Goal: Ask a question: Seek information or help from site administrators or community

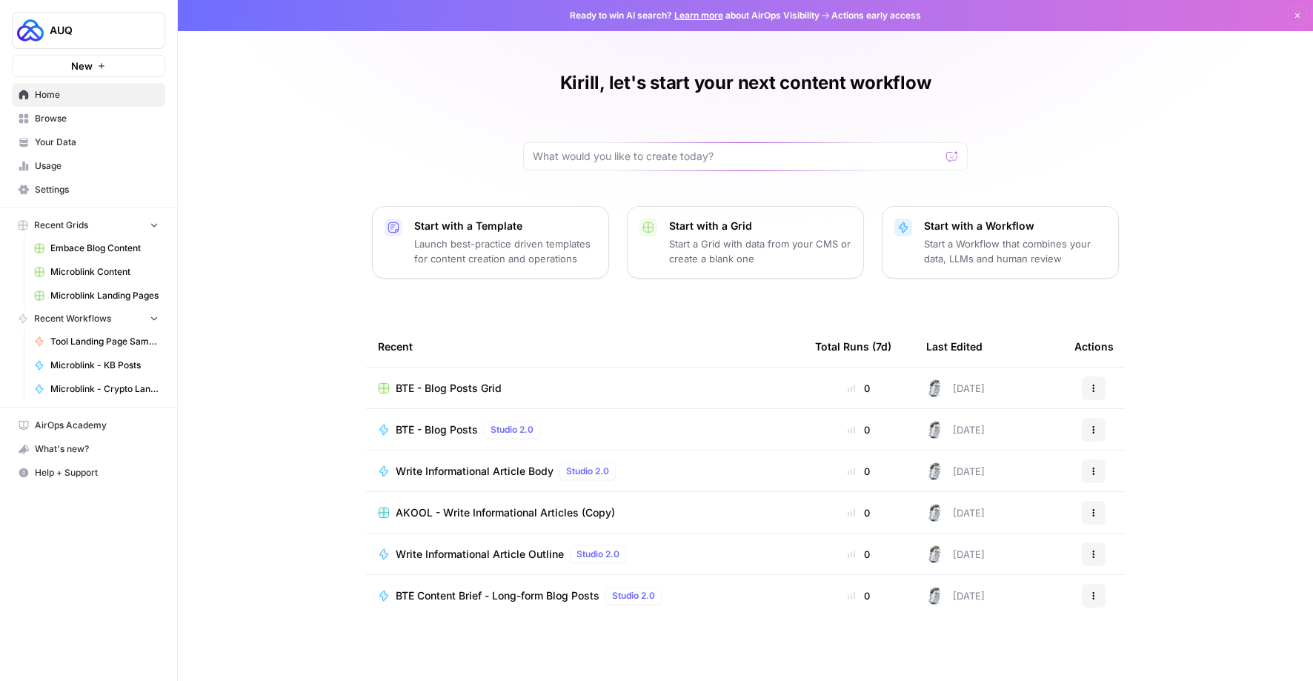
click at [99, 359] on span "Microblink - KB Posts" at bounding box center [104, 365] width 108 height 13
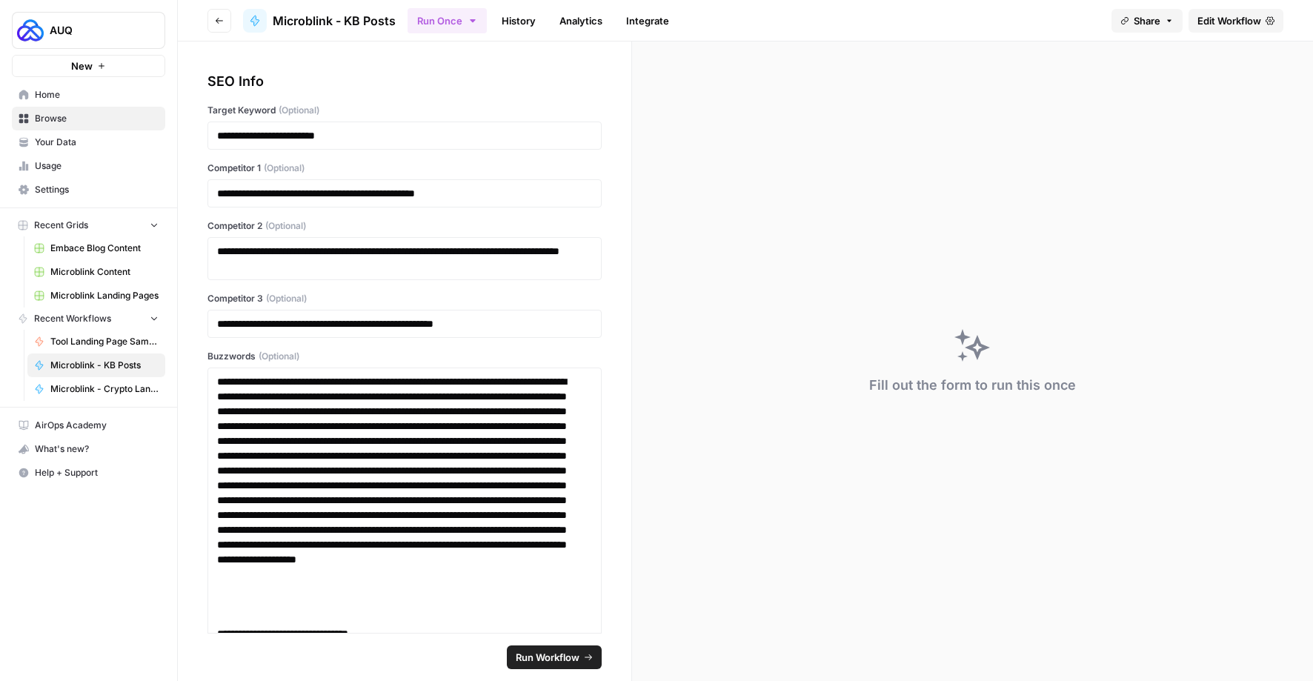
click at [1224, 21] on span "Edit Workflow" at bounding box center [1229, 20] width 64 height 15
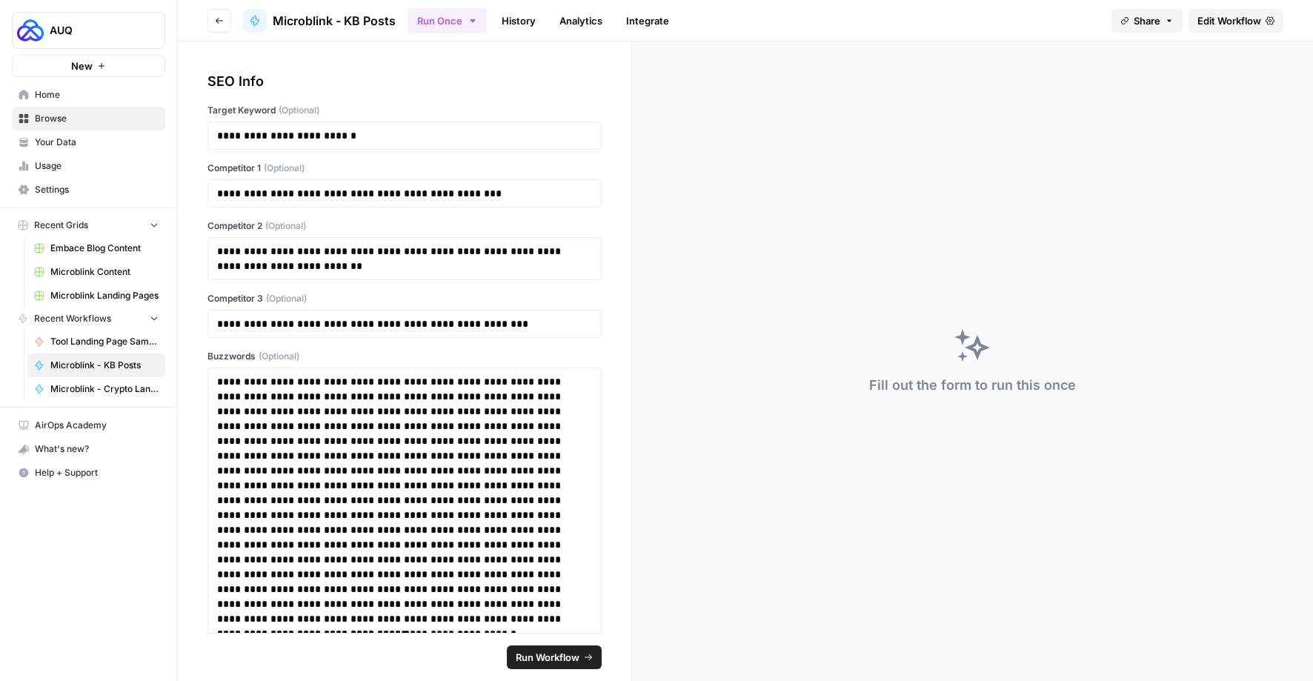
click at [1164, 25] on button "Share" at bounding box center [1146, 21] width 71 height 24
click at [1204, 15] on span "Edit Workflow" at bounding box center [1229, 20] width 64 height 15
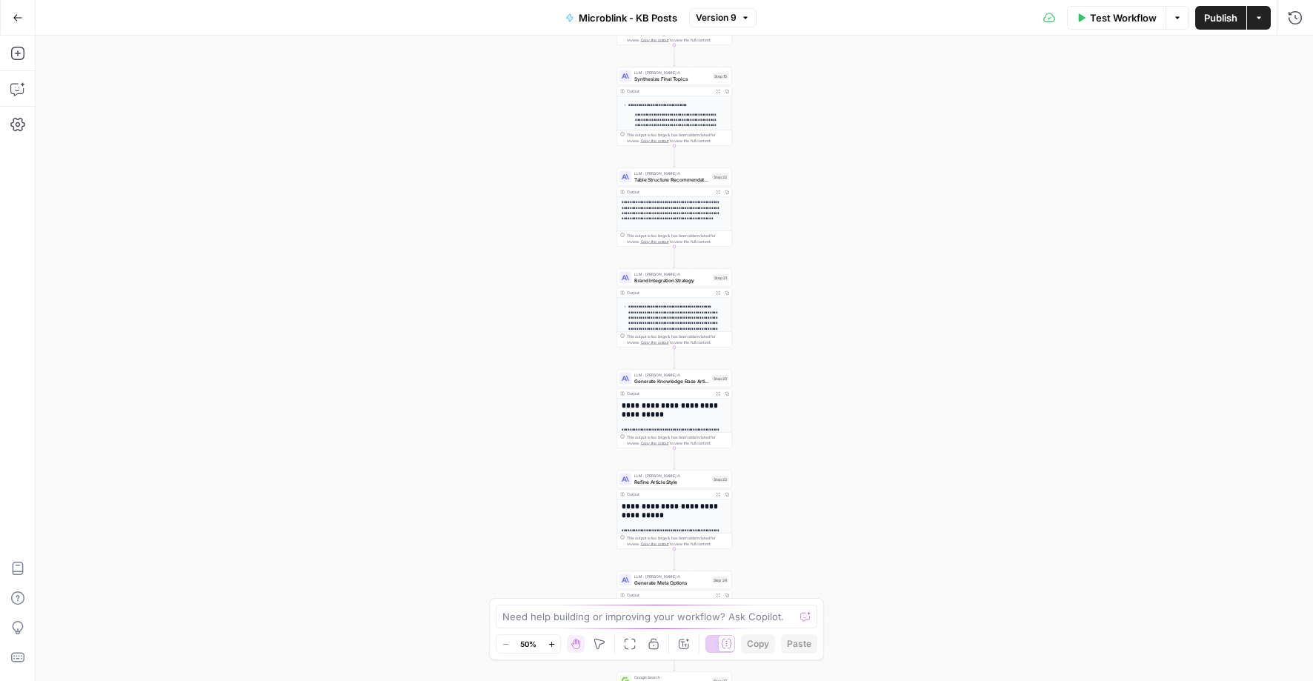
drag, startPoint x: 24, startPoint y: 19, endPoint x: 31, endPoint y: 22, distance: 8.0
click at [24, 20] on button "Go Back" at bounding box center [17, 17] width 27 height 27
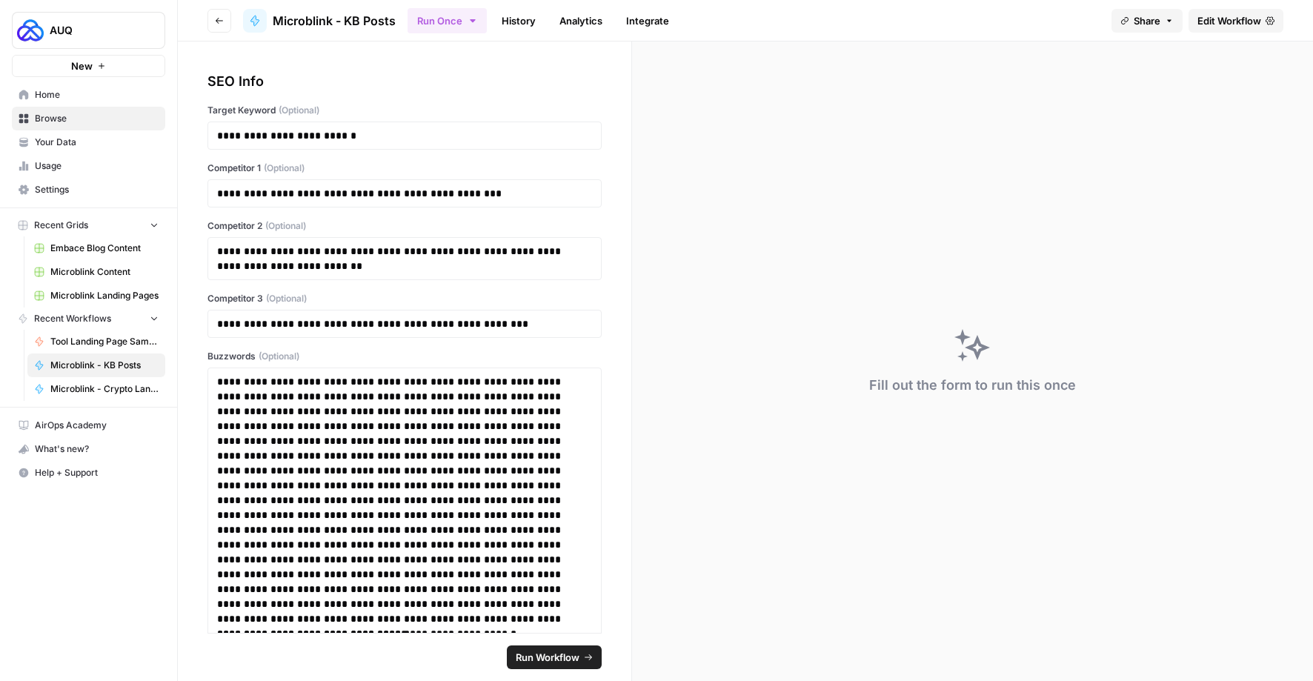
click at [121, 35] on span "AUQ" at bounding box center [95, 30] width 90 height 15
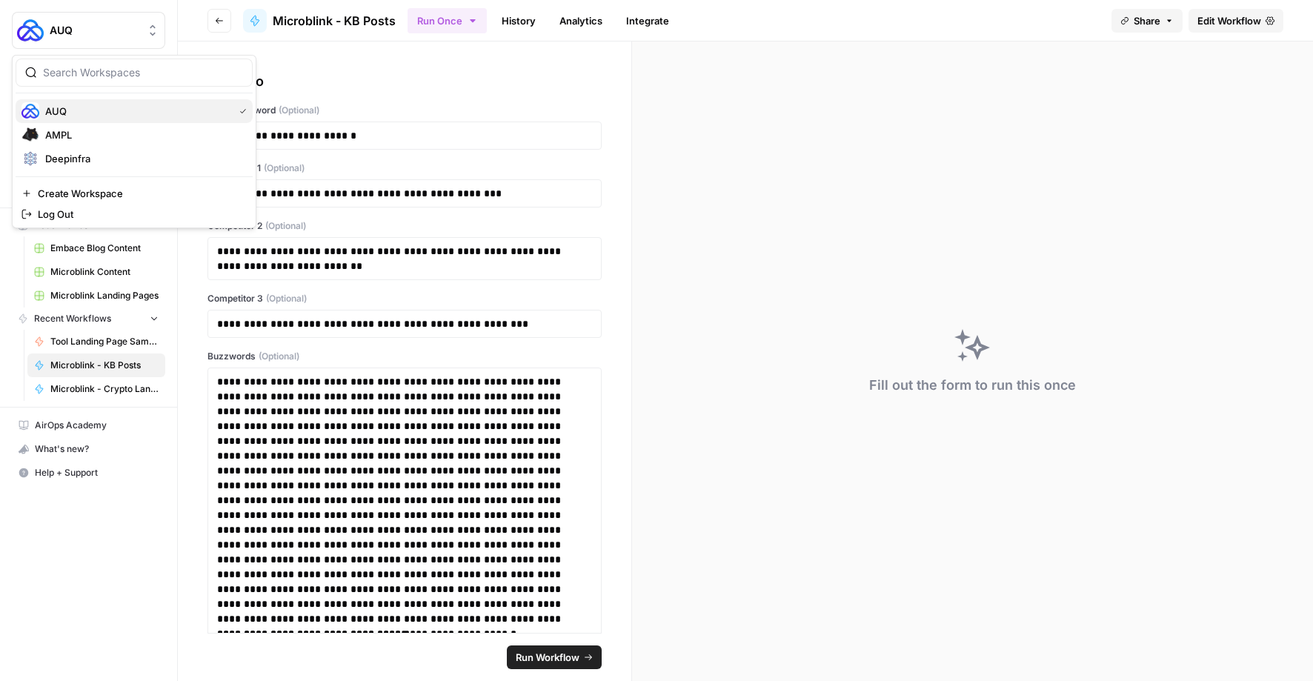
click at [79, 113] on span "AUQ" at bounding box center [136, 111] width 182 height 15
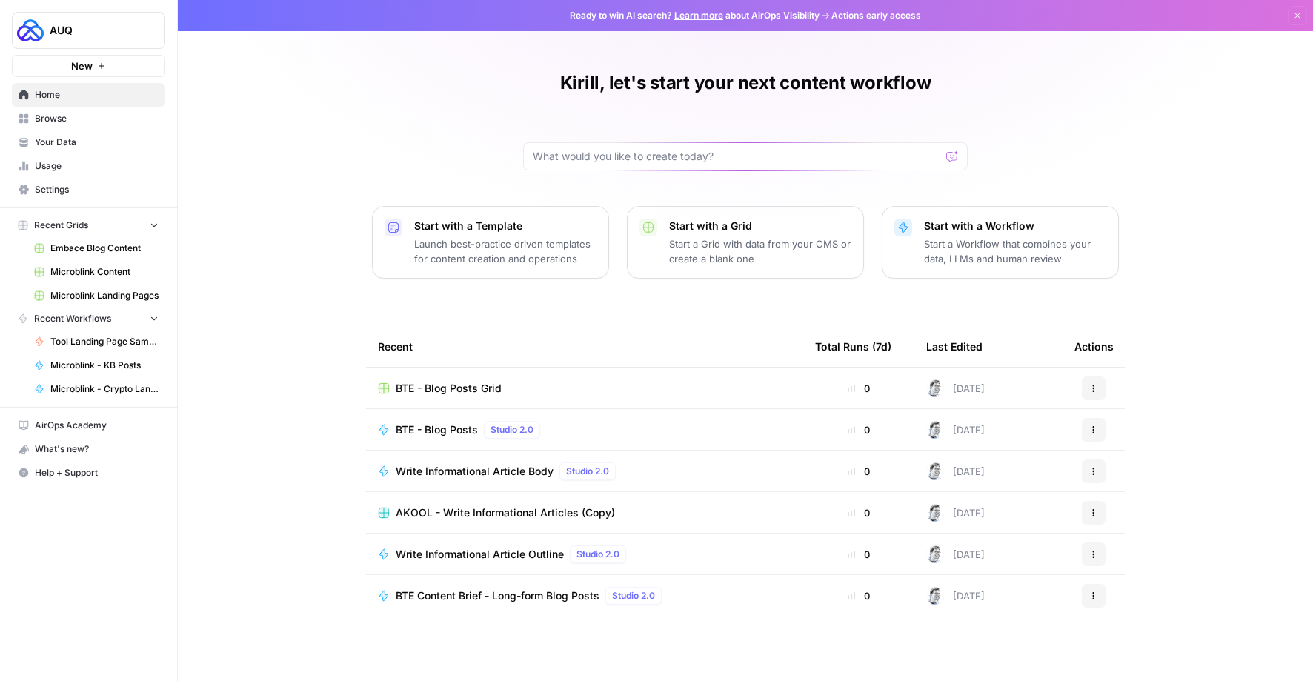
click at [68, 472] on span "Help + Support" at bounding box center [97, 472] width 124 height 13
click at [227, 502] on span "Chat & Support" at bounding box center [247, 502] width 99 height 13
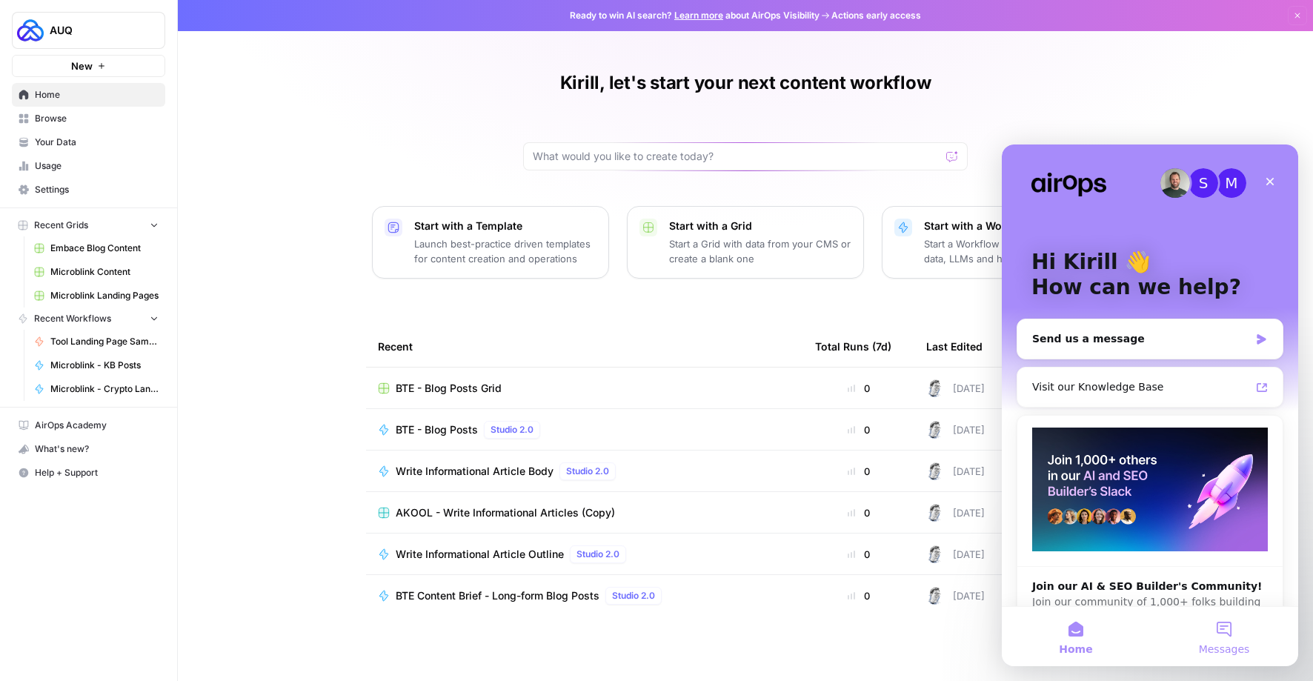
click at [1219, 634] on button "Messages" at bounding box center [1224, 636] width 148 height 59
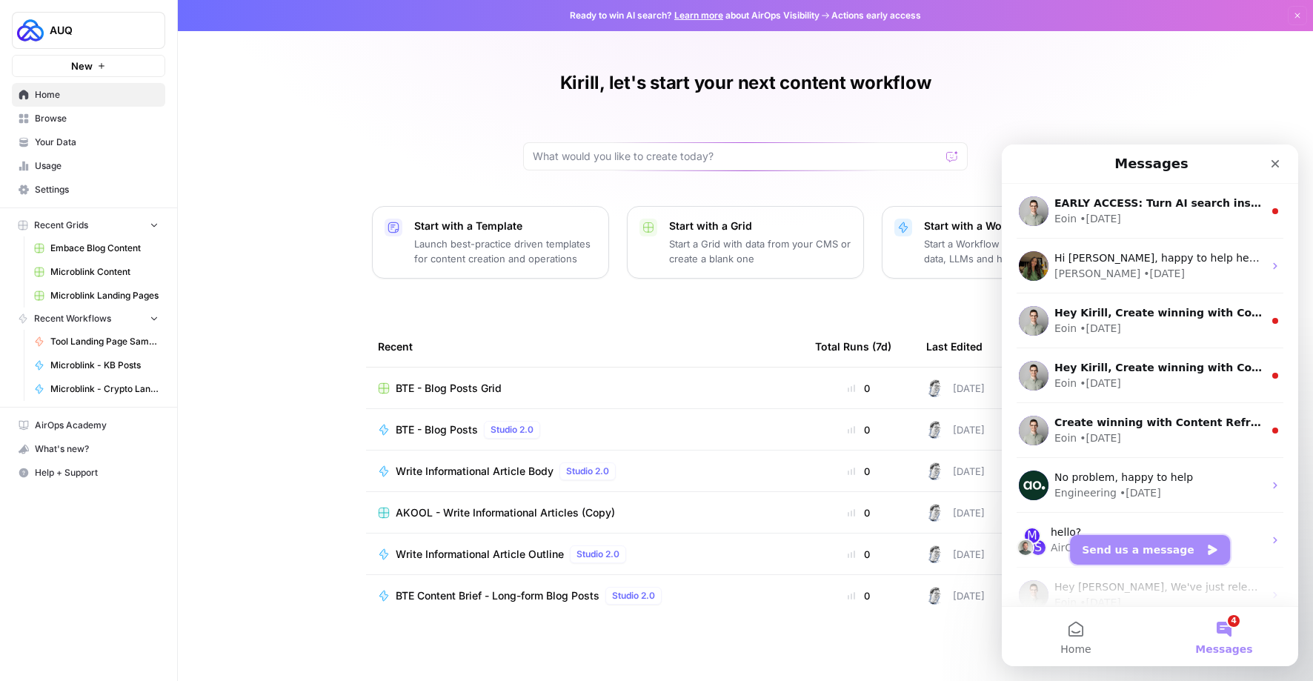
click at [1147, 549] on button "Send us a message" at bounding box center [1150, 550] width 160 height 30
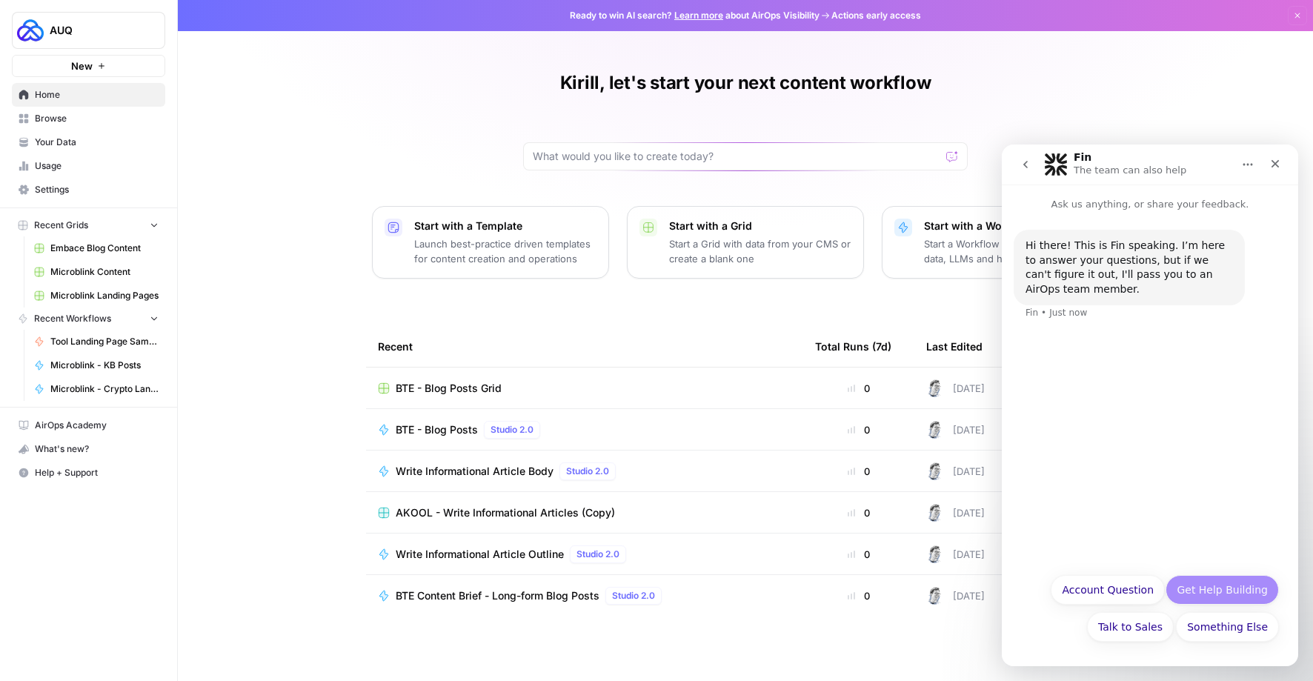
click at [1222, 595] on button "Get Help Building" at bounding box center [1221, 590] width 113 height 30
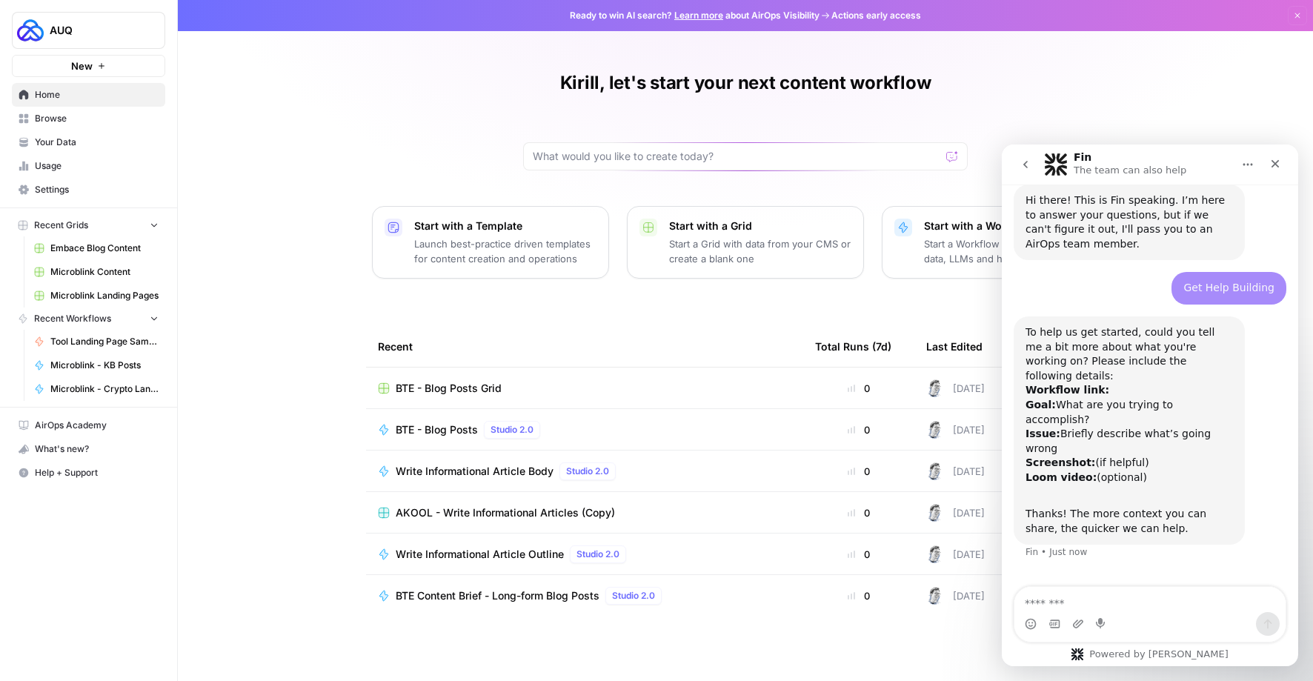
scroll to position [47, 0]
click at [1099, 610] on textarea "Message…" at bounding box center [1149, 599] width 271 height 25
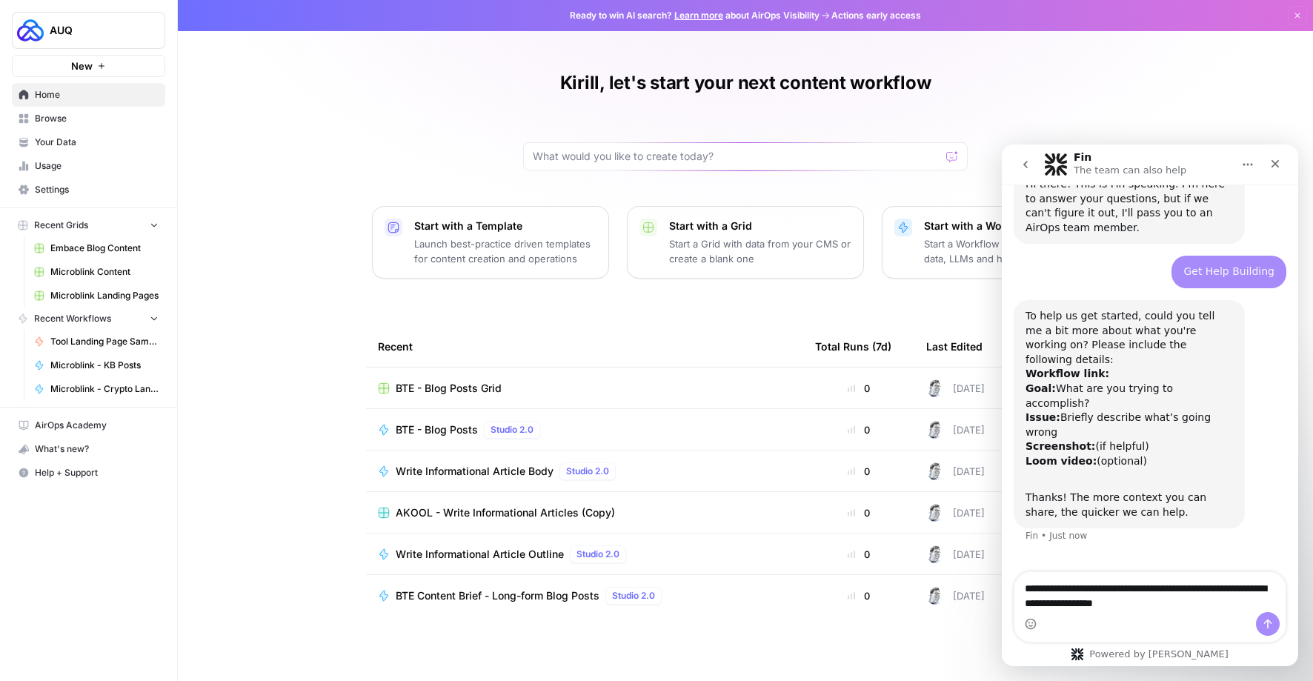
type textarea "**********"
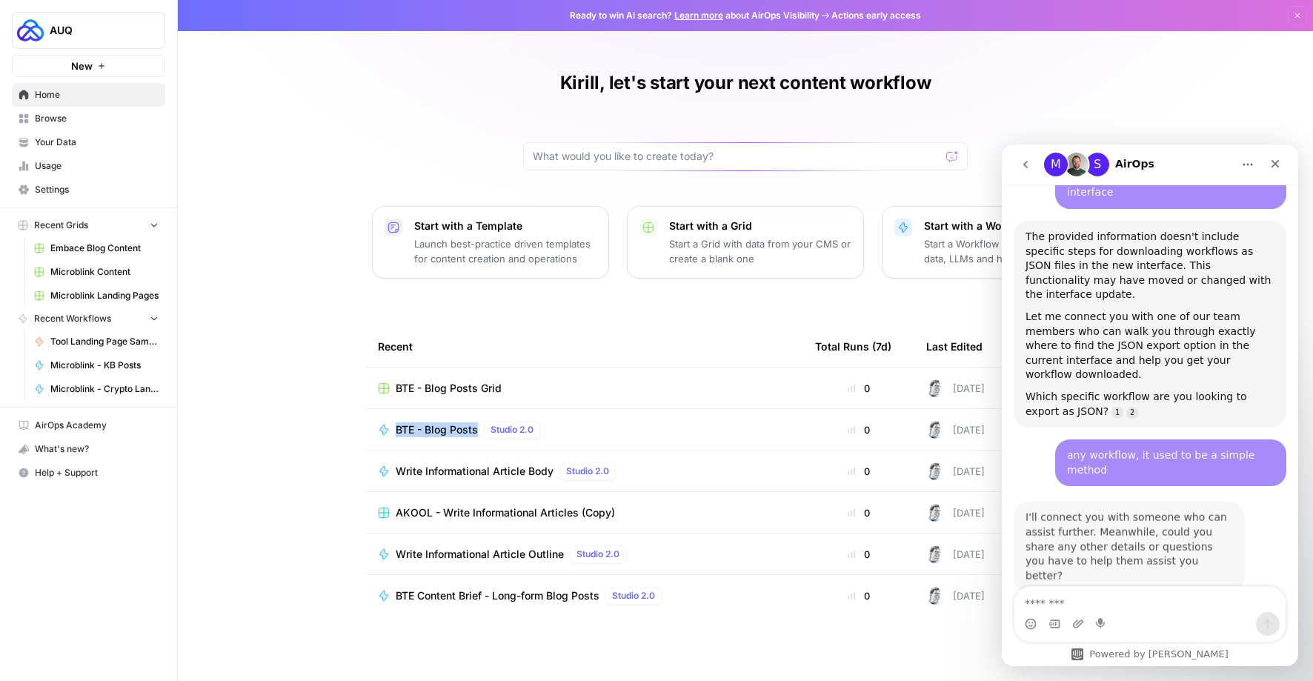
scroll to position [485, 0]
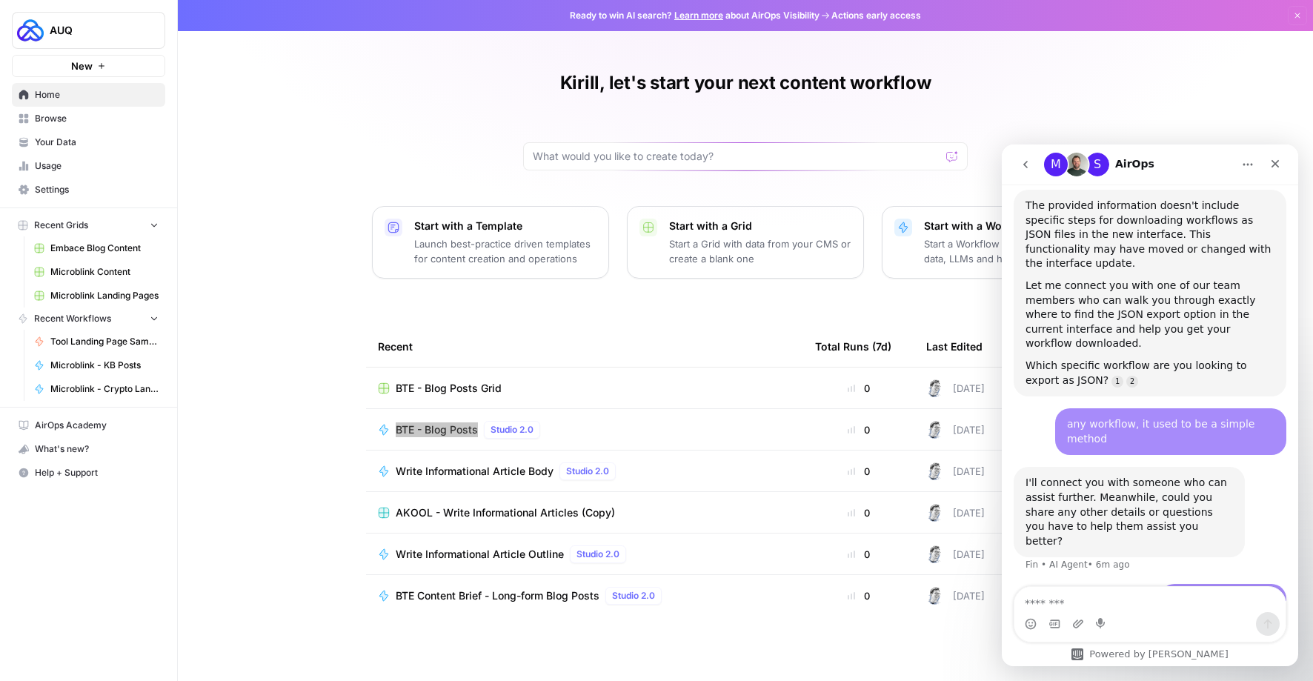
click at [1030, 167] on icon "go back" at bounding box center [1025, 165] width 12 height 12
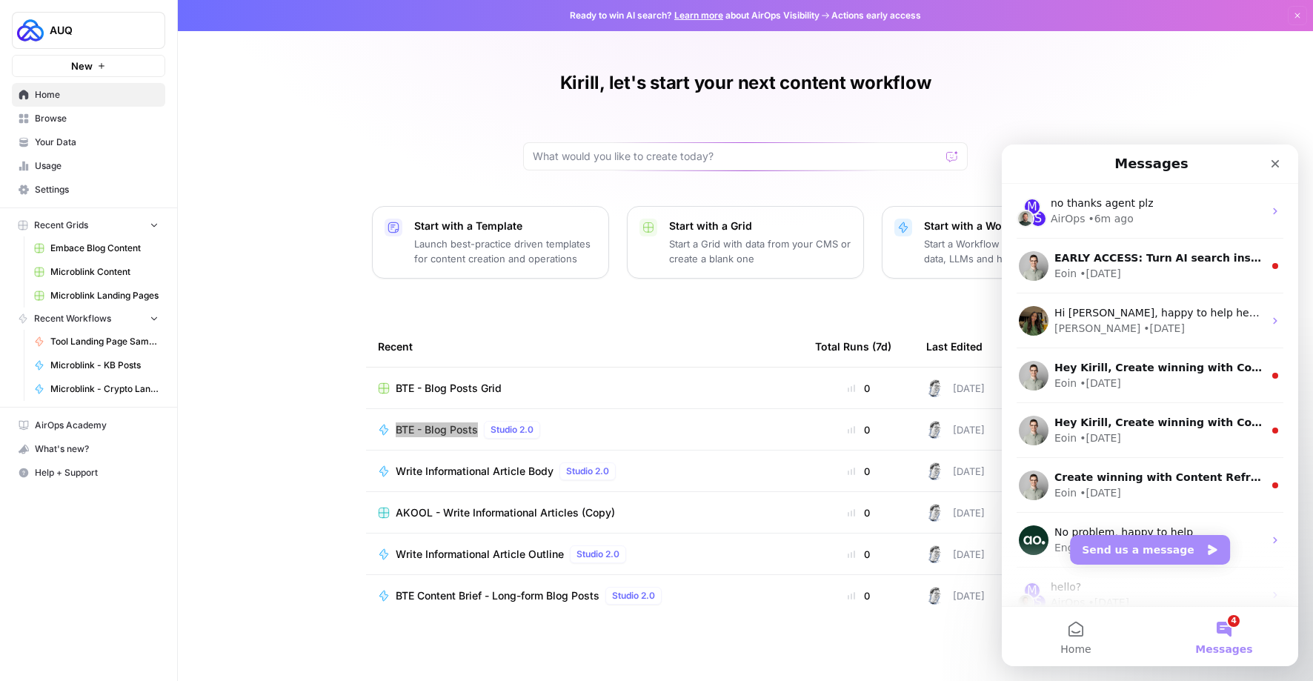
scroll to position [373, 0]
click at [1175, 556] on button "Send us a message" at bounding box center [1150, 550] width 160 height 30
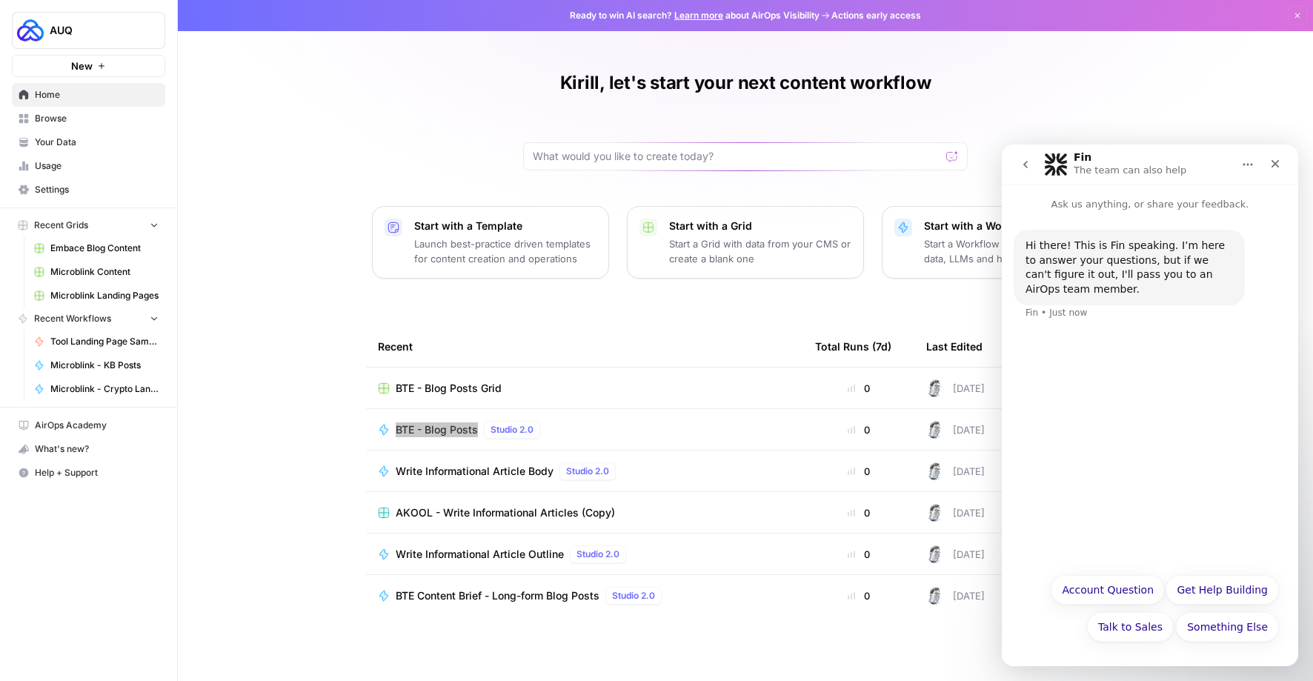
click at [1027, 167] on icon "go back" at bounding box center [1025, 165] width 12 height 12
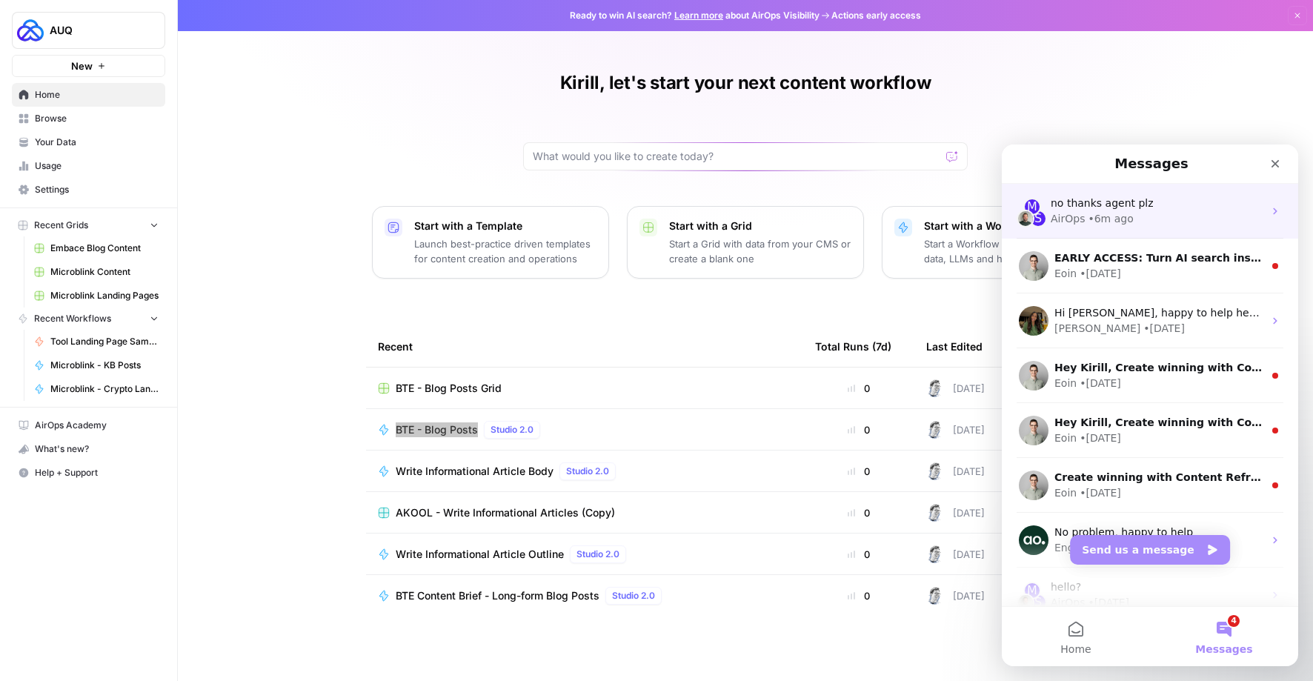
click at [1142, 210] on div "no thanks agent plz" at bounding box center [1156, 204] width 213 height 16
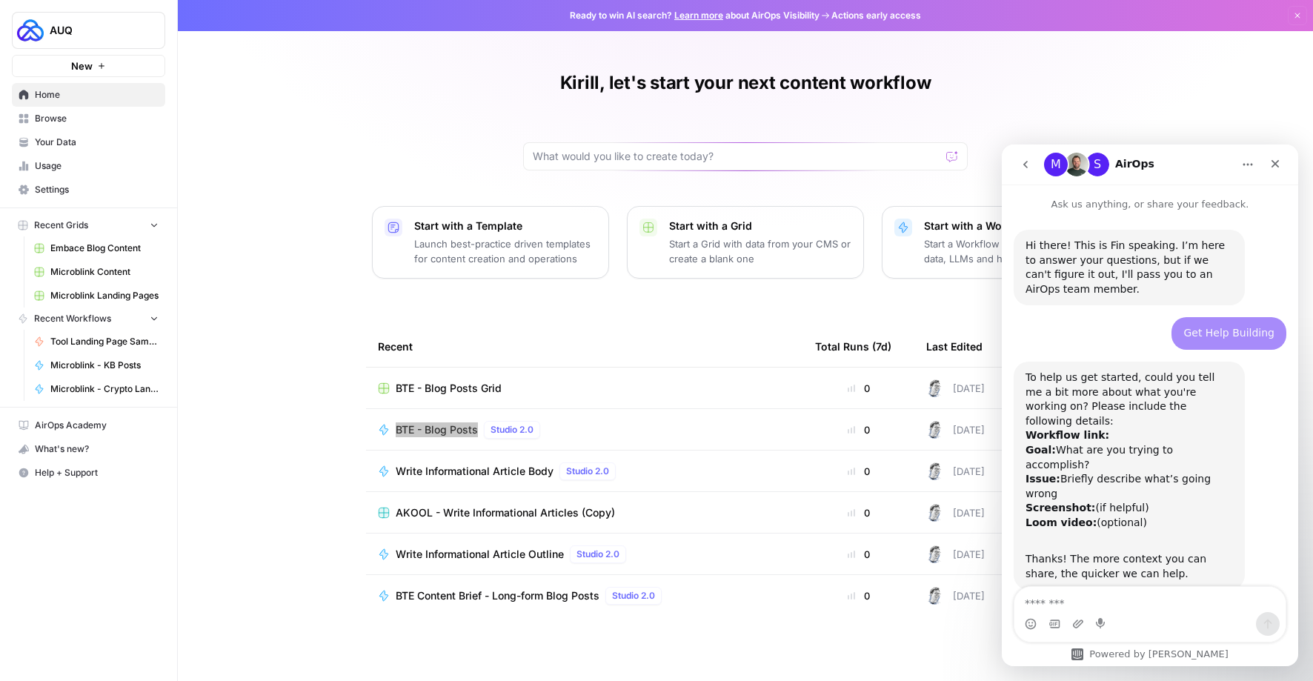
scroll to position [485, 0]
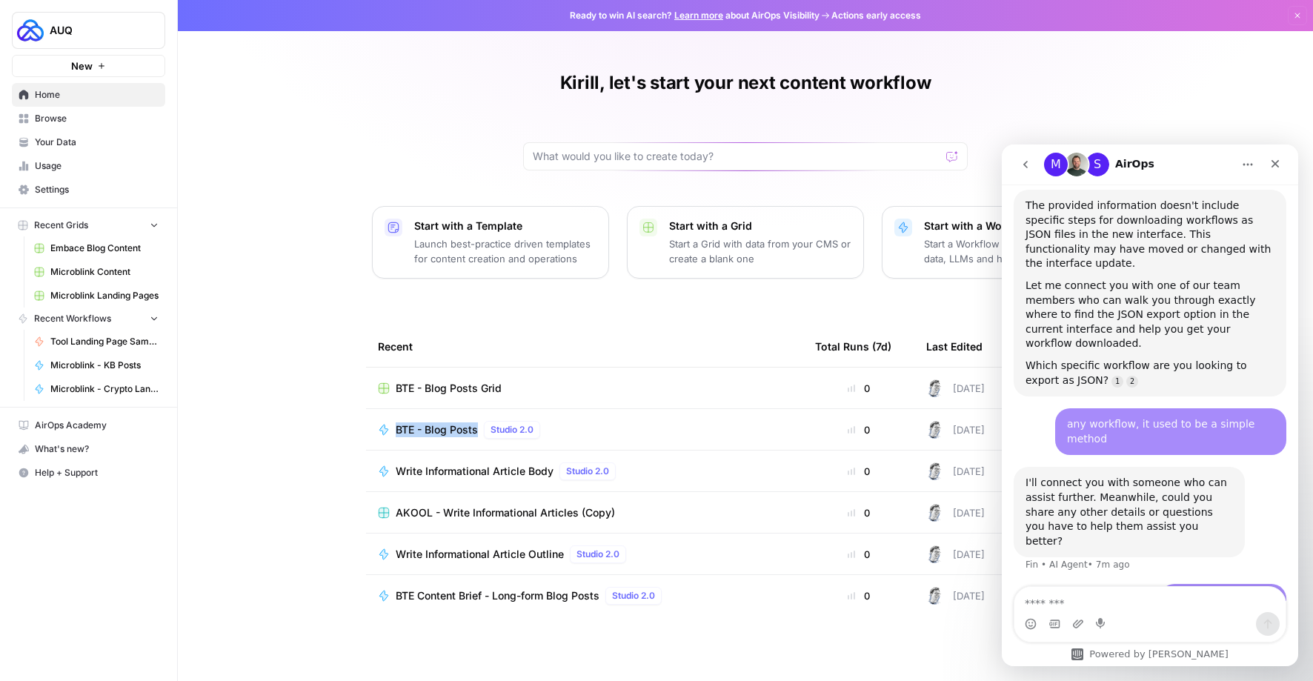
click at [59, 166] on span "Usage" at bounding box center [97, 165] width 124 height 13
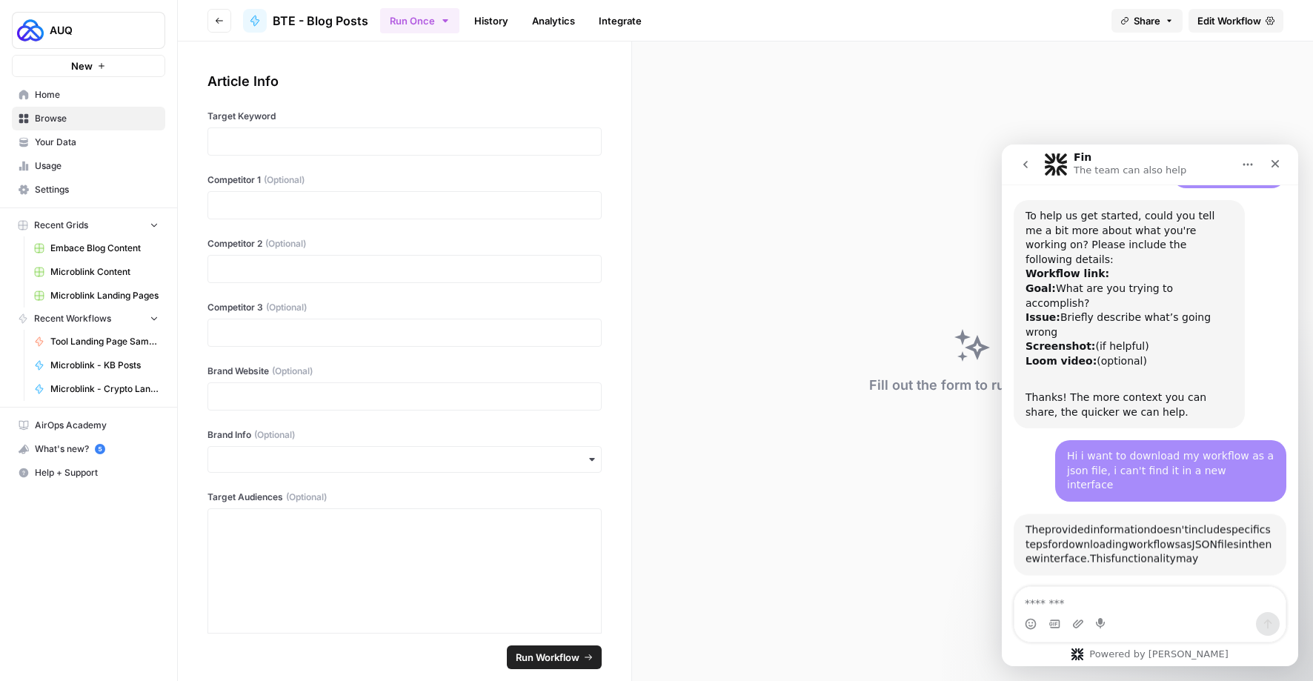
scroll to position [378, 0]
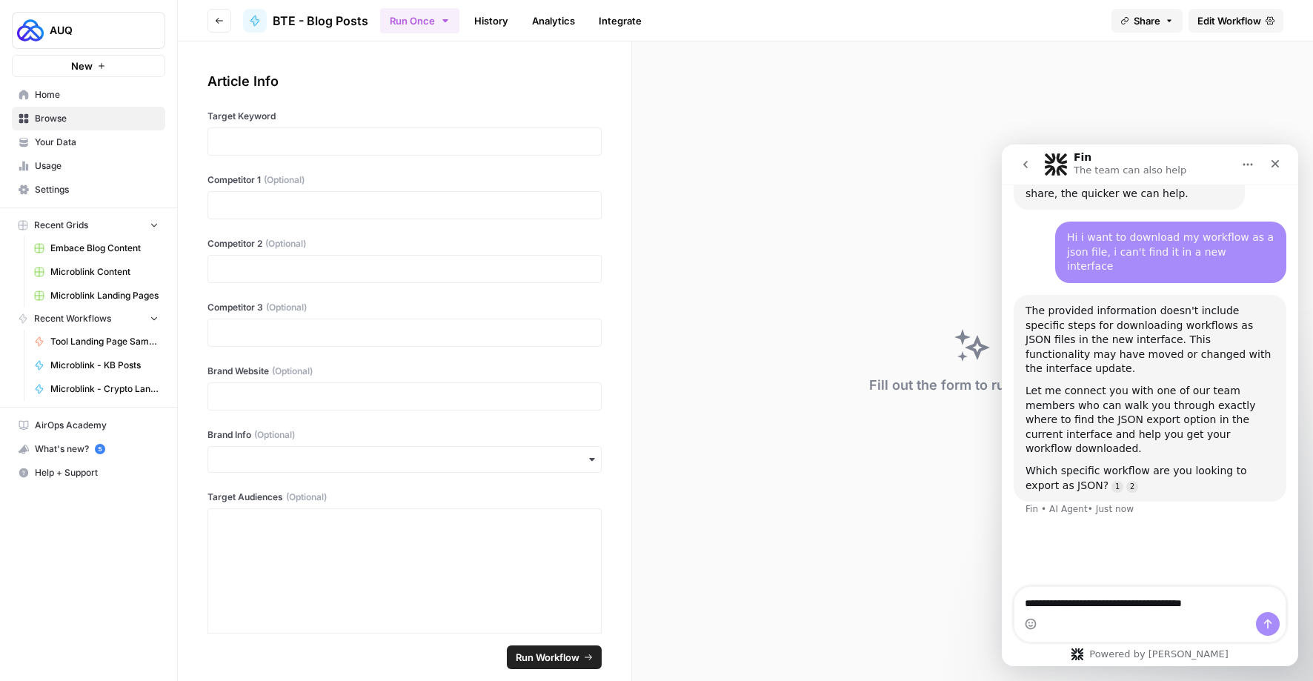
type textarea "**********"
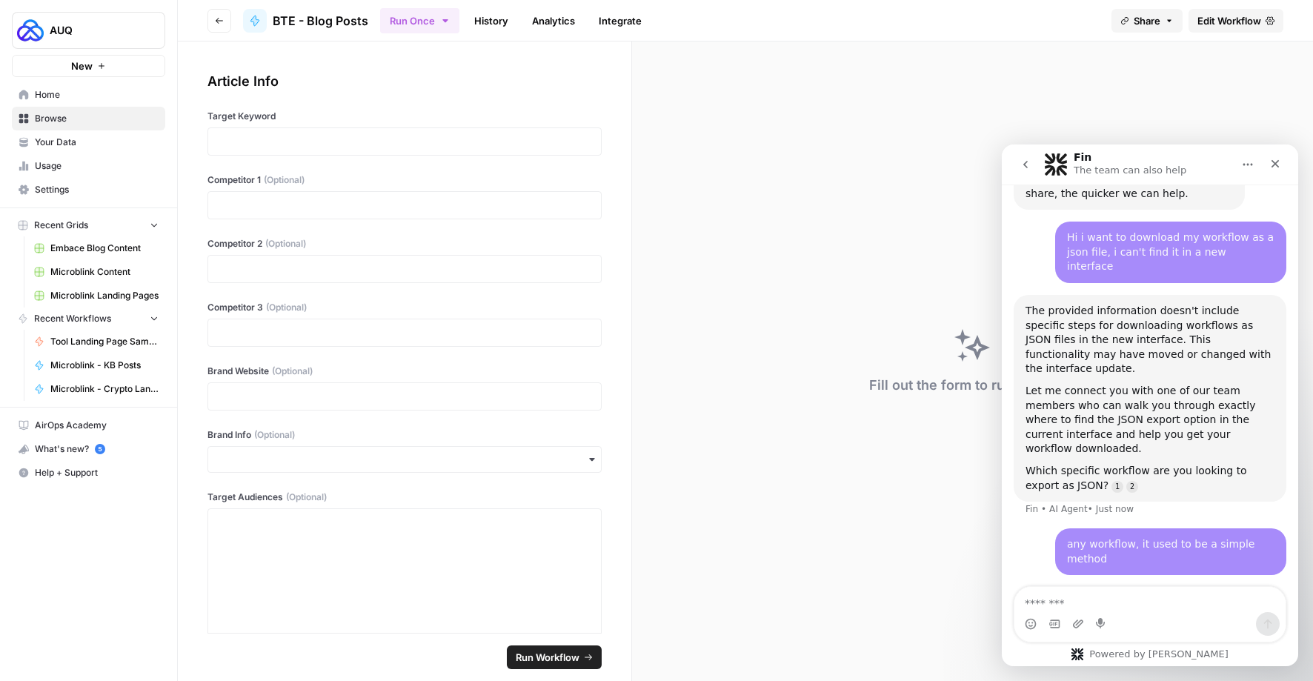
click at [1213, 21] on span "Edit Workflow" at bounding box center [1229, 20] width 64 height 15
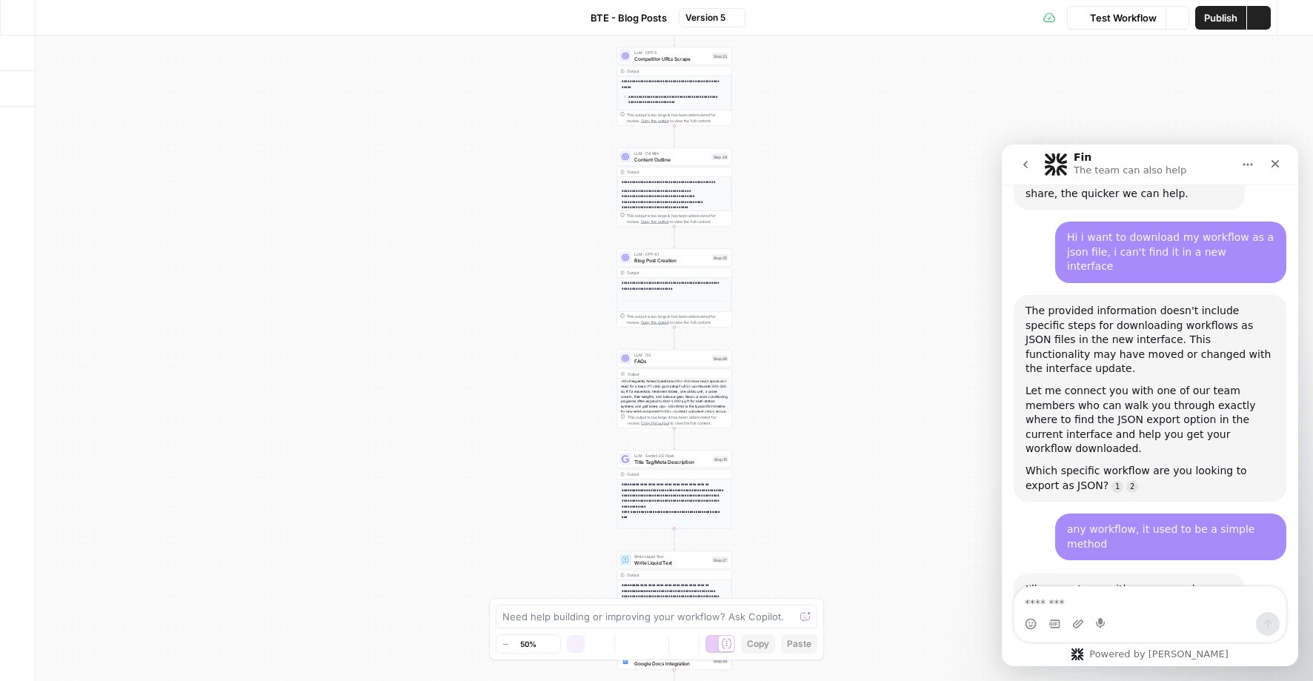
scroll to position [400, 0]
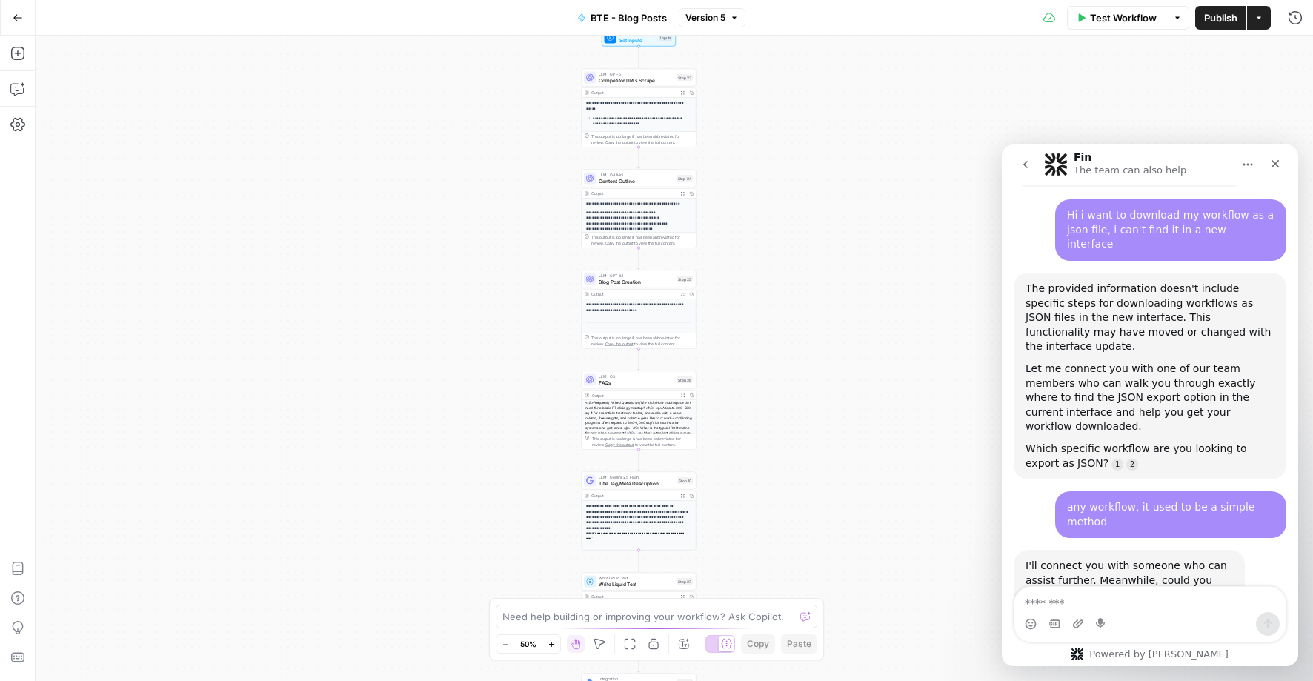
drag, startPoint x: 493, startPoint y: 123, endPoint x: 430, endPoint y: 161, distance: 73.4
click at [430, 161] on div "**********" at bounding box center [674, 358] width 1277 height 645
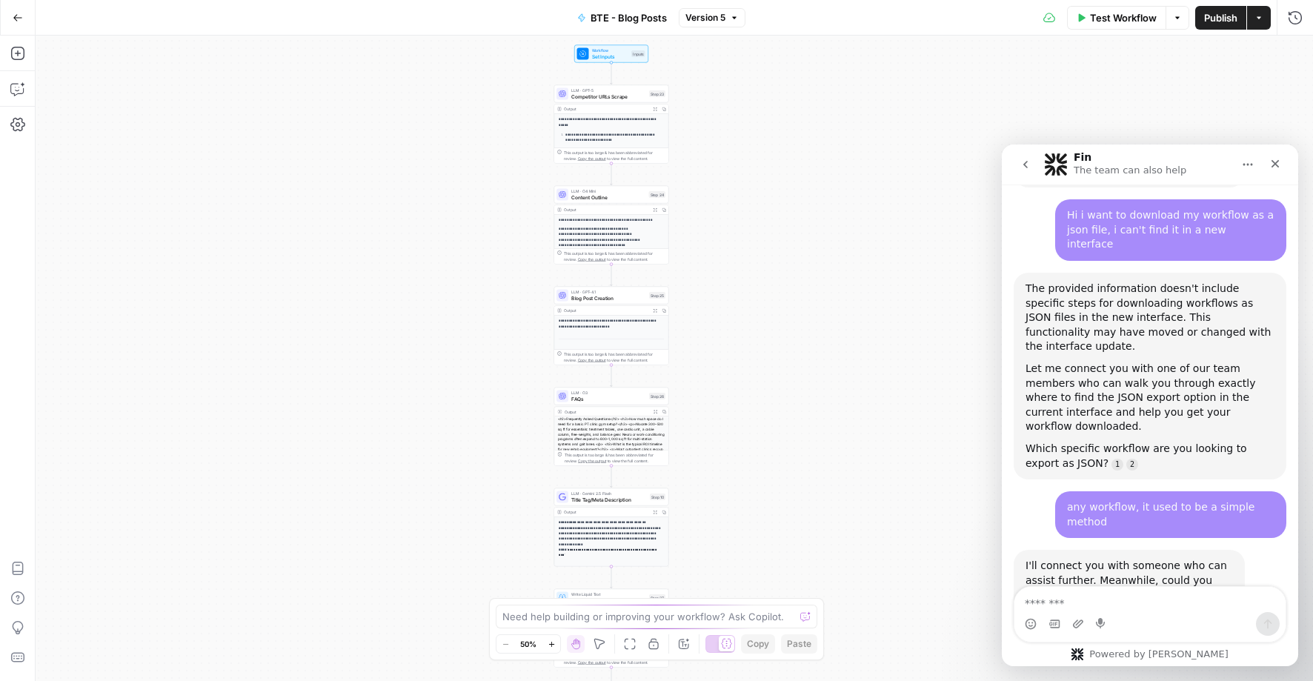
click at [1265, 21] on button "Actions" at bounding box center [1259, 18] width 24 height 24
click at [1106, 607] on textarea "Message…" at bounding box center [1149, 599] width 271 height 25
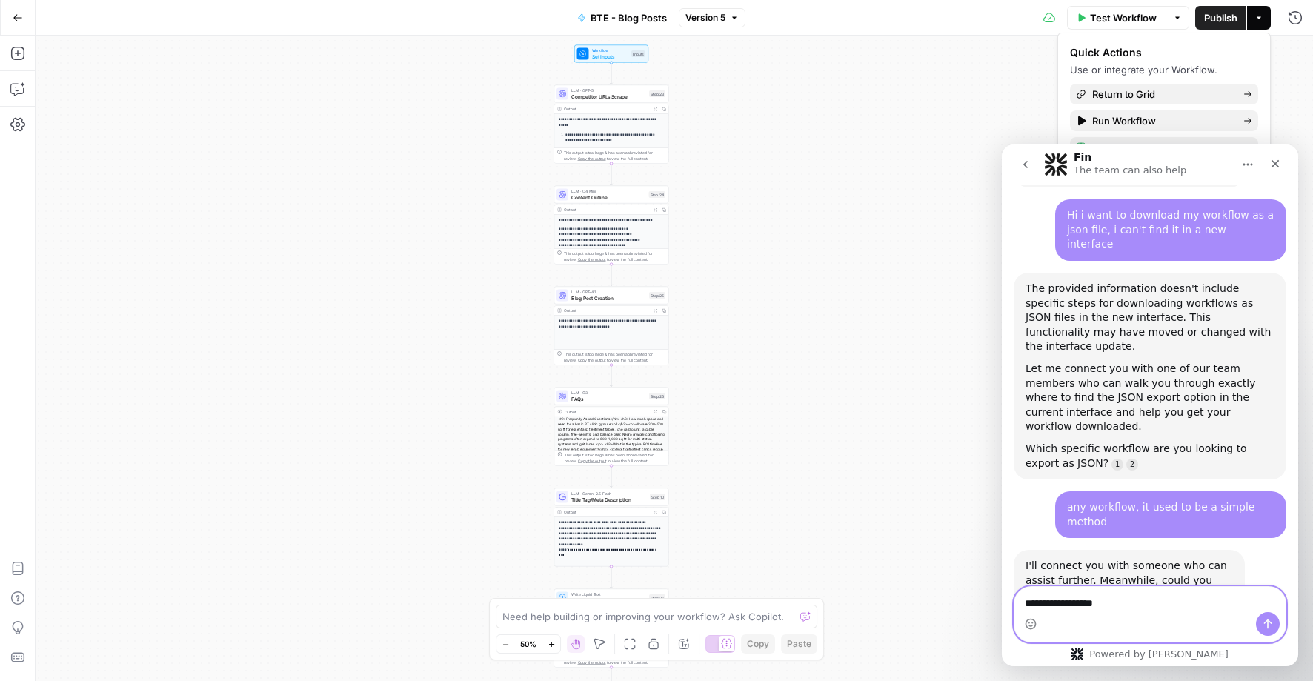
type textarea "**********"
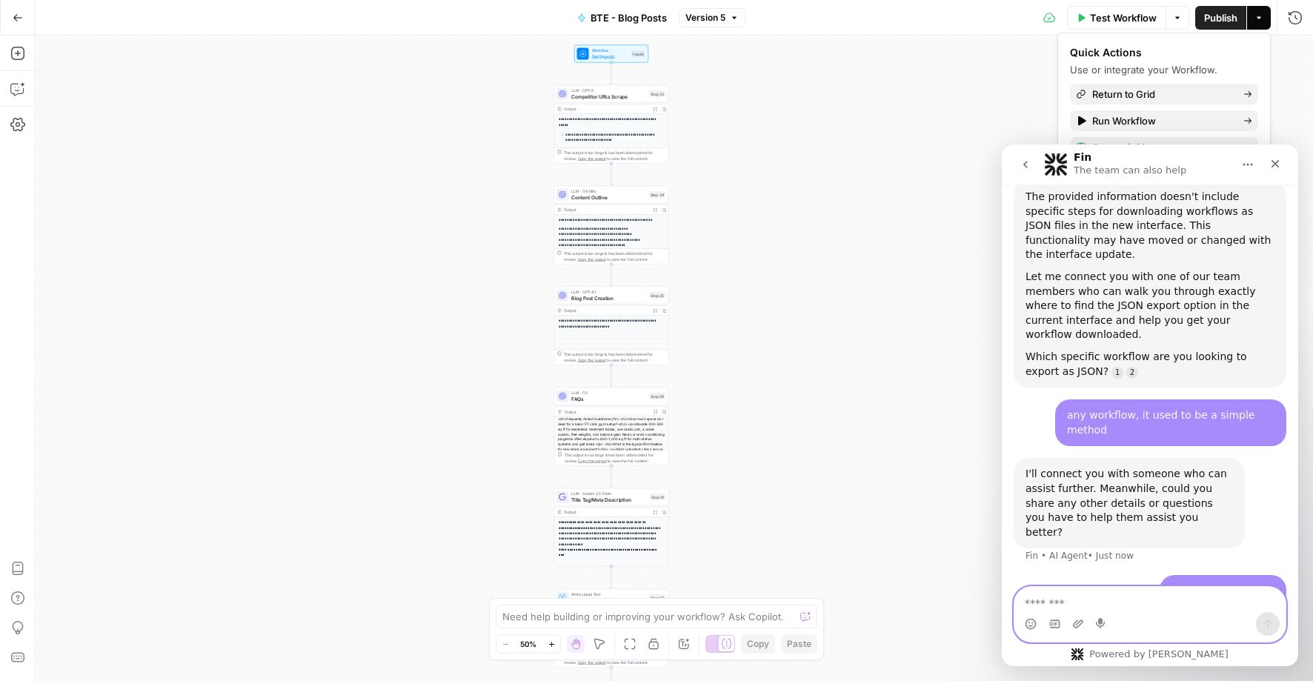
scroll to position [485, 0]
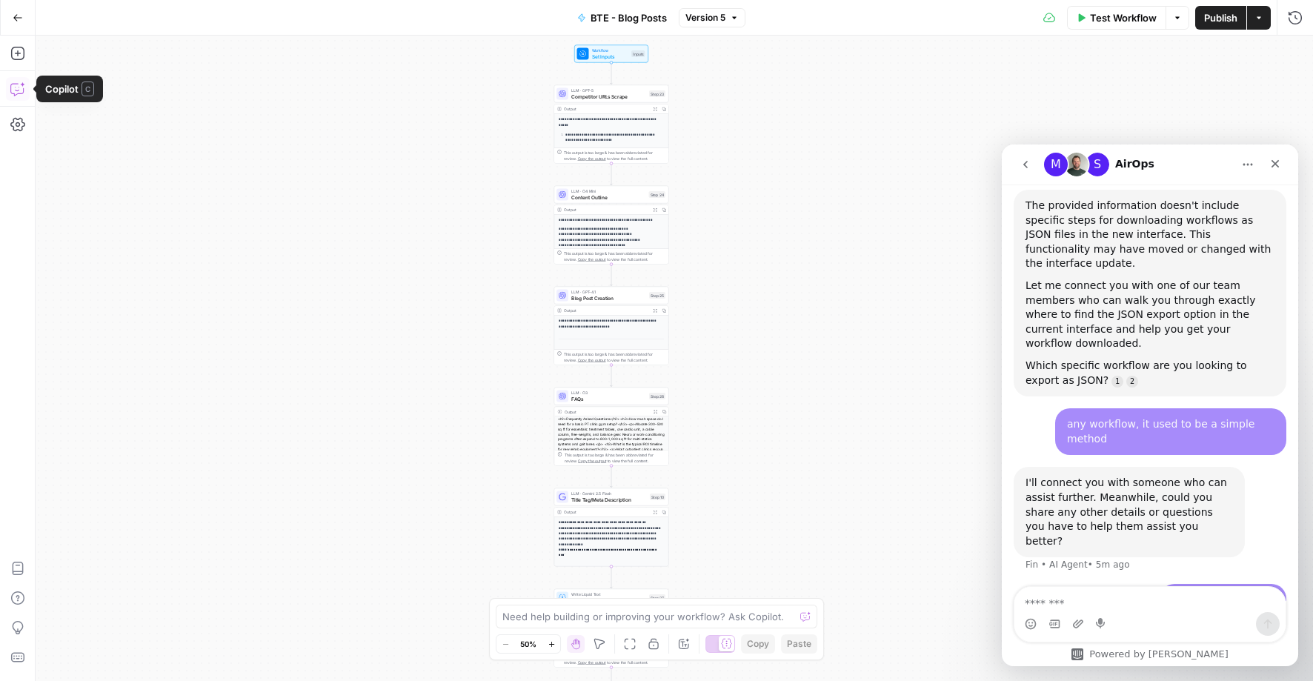
click at [21, 87] on icon "button" at bounding box center [17, 88] width 15 height 15
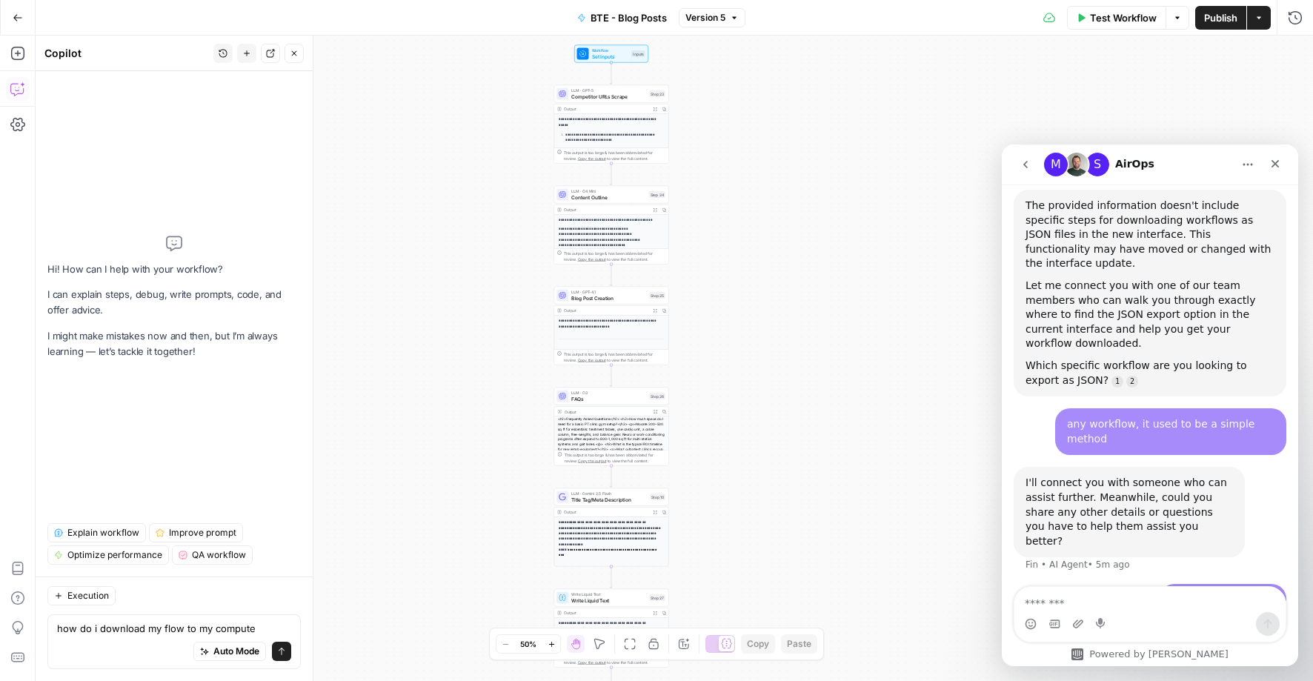
type textarea "how do i download my flow to my computer"
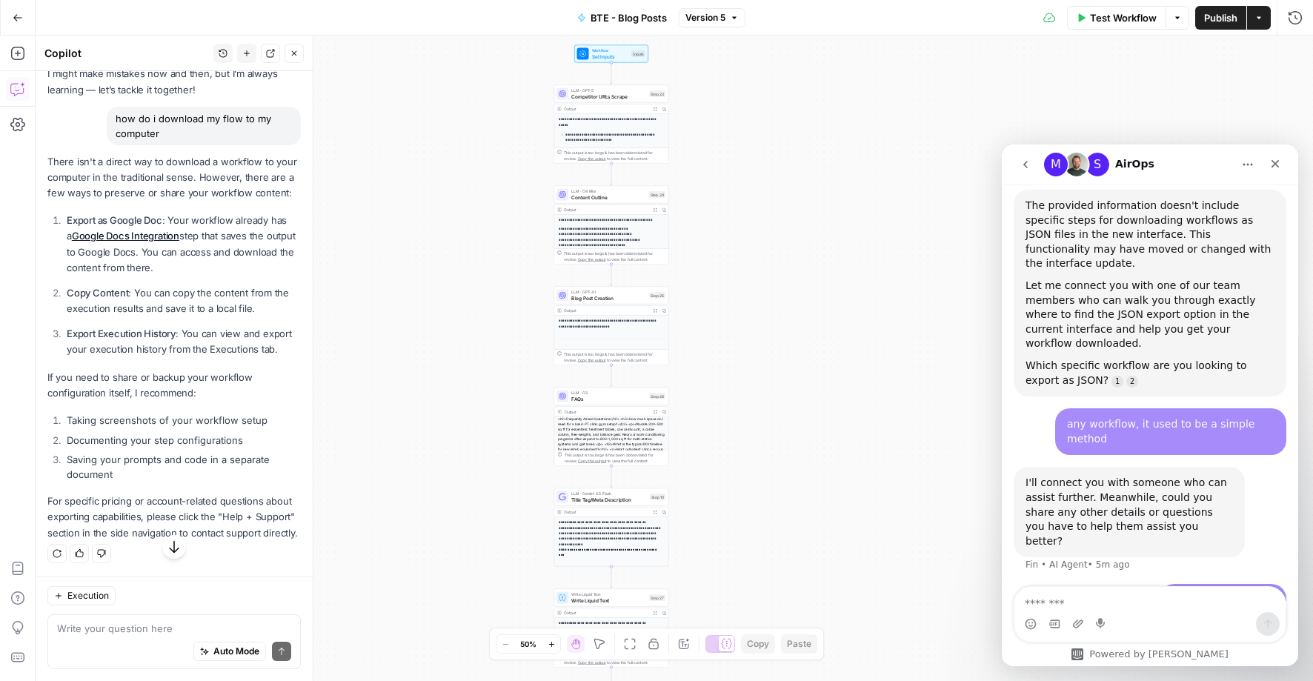
scroll to position [130, 0]
click at [111, 628] on textarea at bounding box center [174, 628] width 234 height 15
type textarea "there used to be an export as json step"
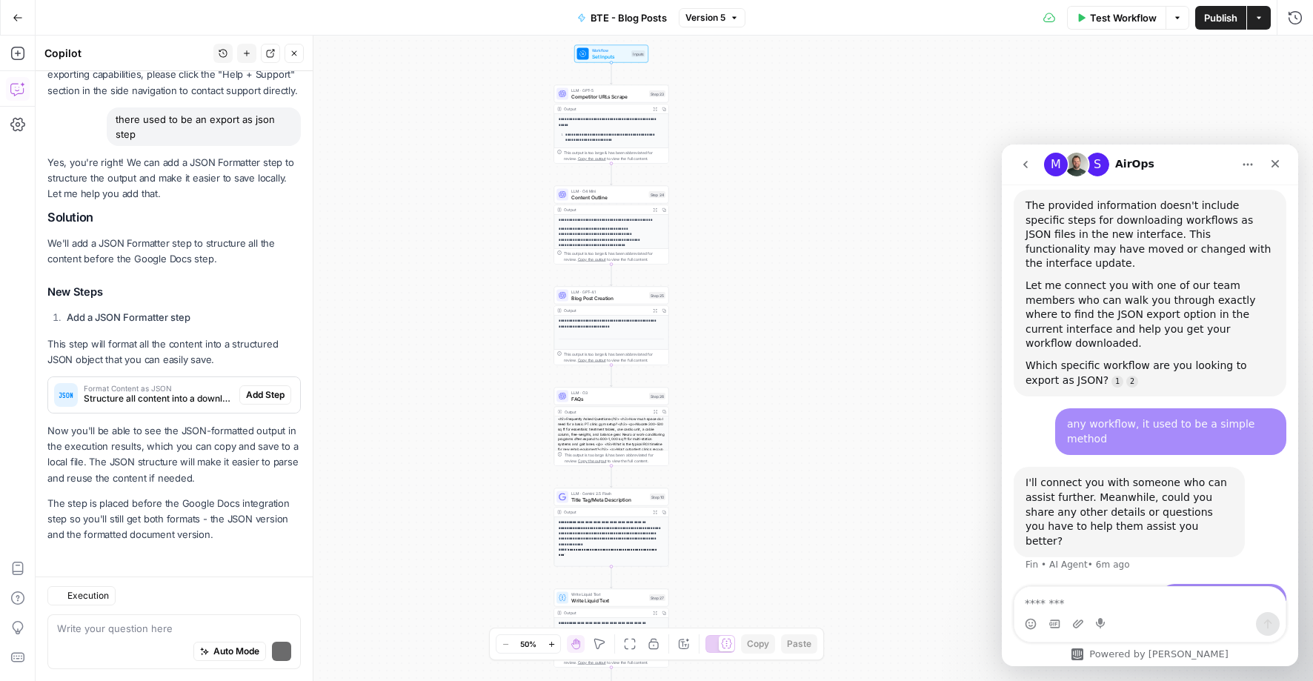
scroll to position [573, 0]
click at [141, 621] on textarea at bounding box center [174, 628] width 234 height 15
type textarea "is there a way to backup content"
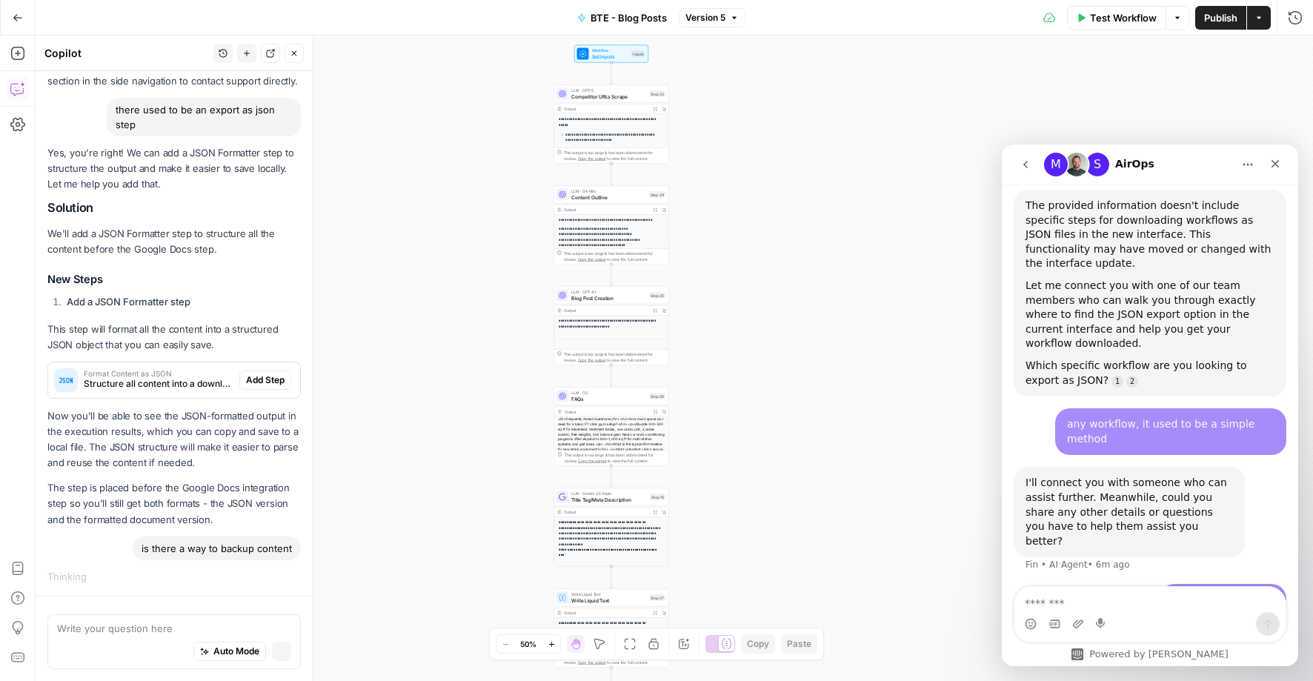
scroll to position [582, 0]
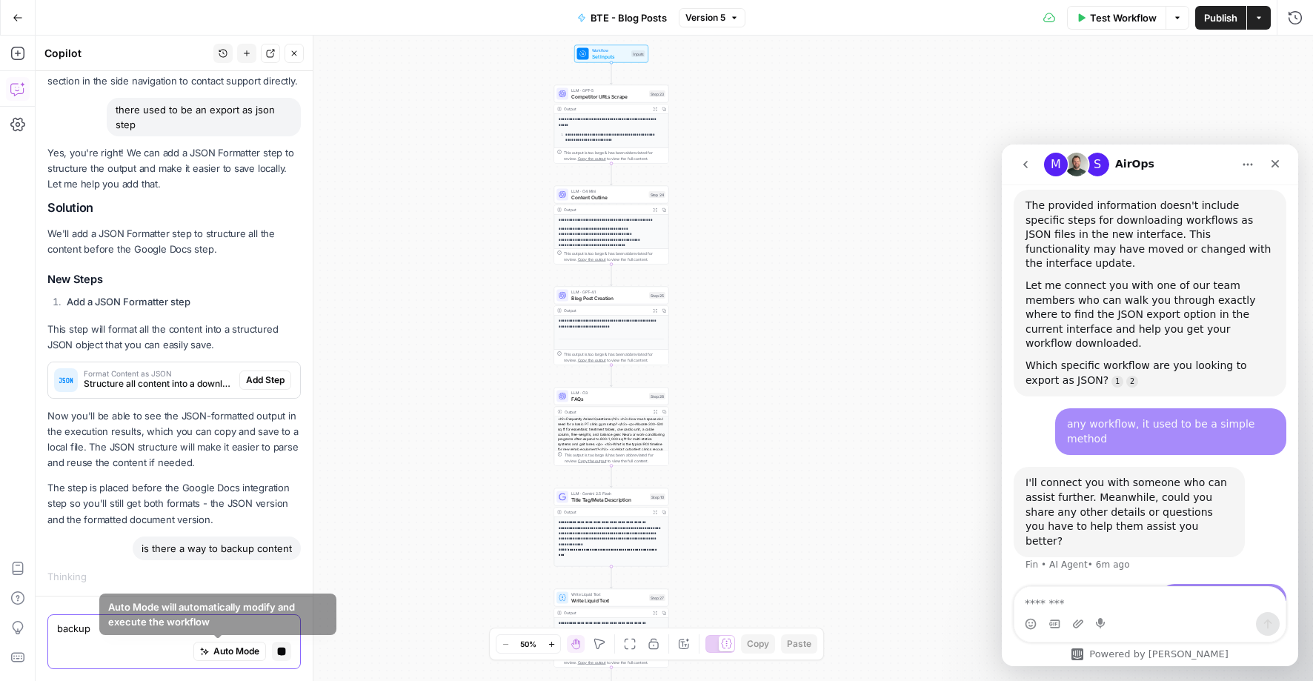
click at [276, 650] on span "Stop generating" at bounding box center [276, 650] width 1 height 1
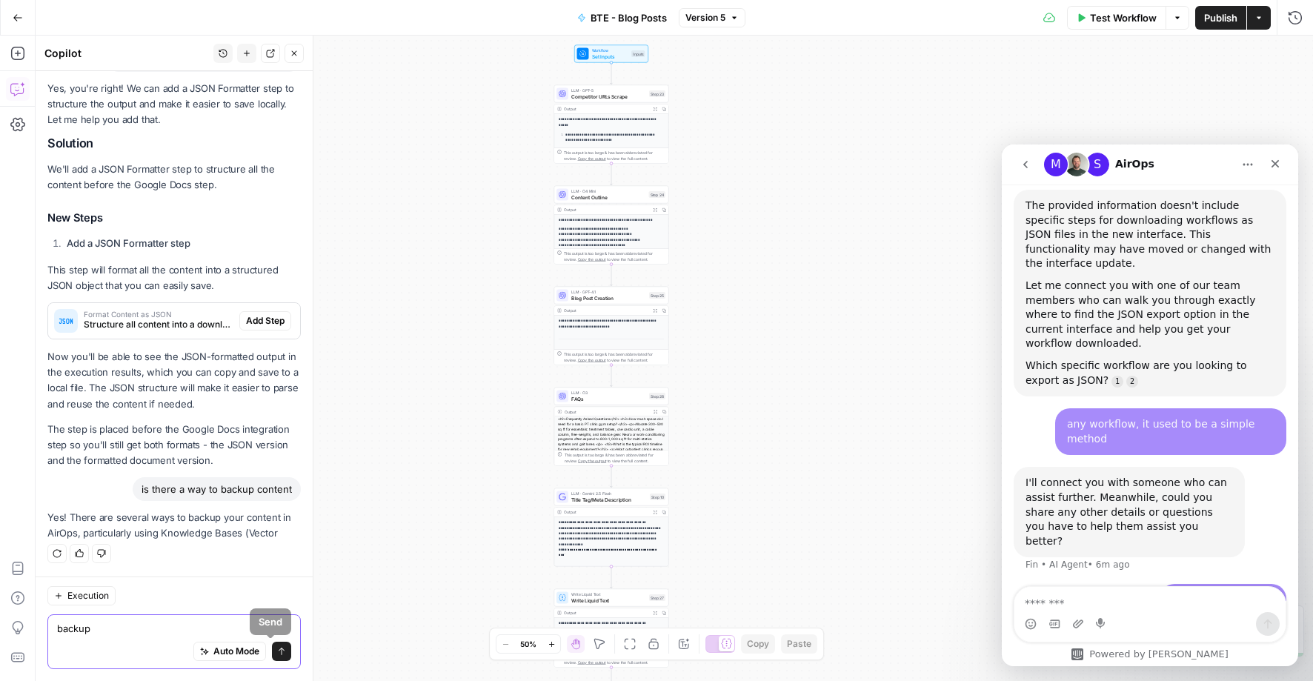
click at [150, 622] on textarea "backup" at bounding box center [174, 628] width 234 height 15
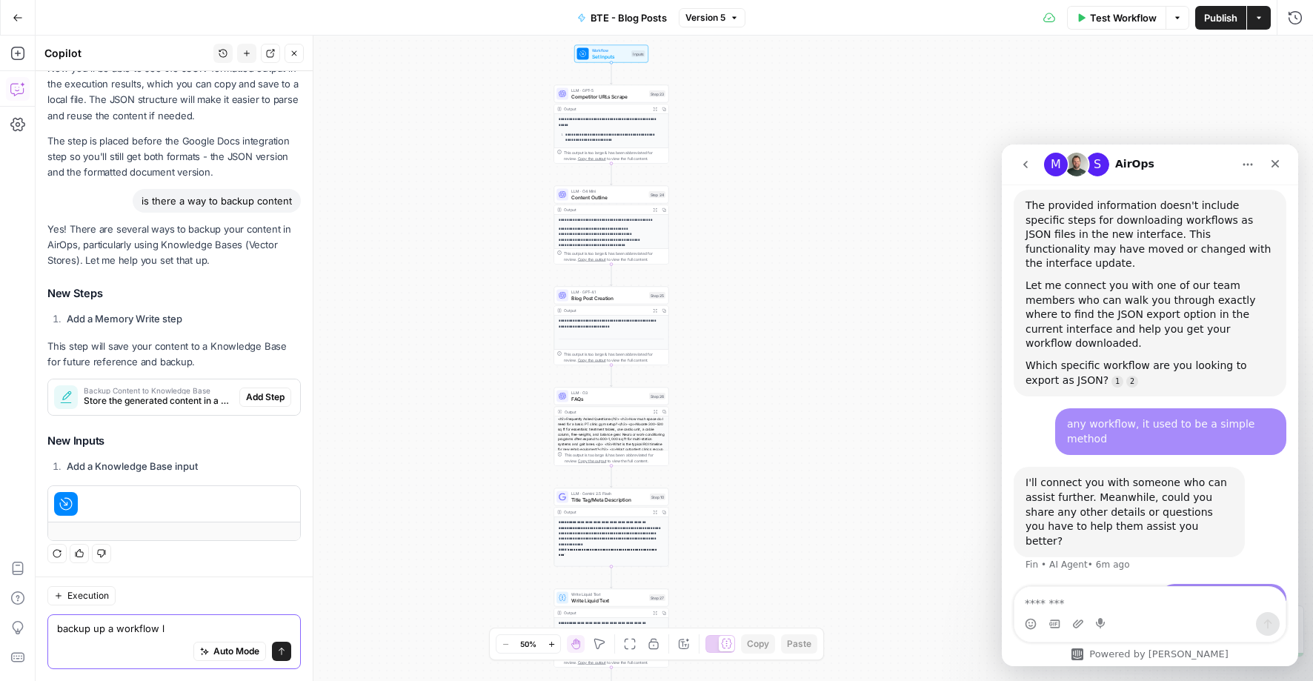
scroll to position [916, 0]
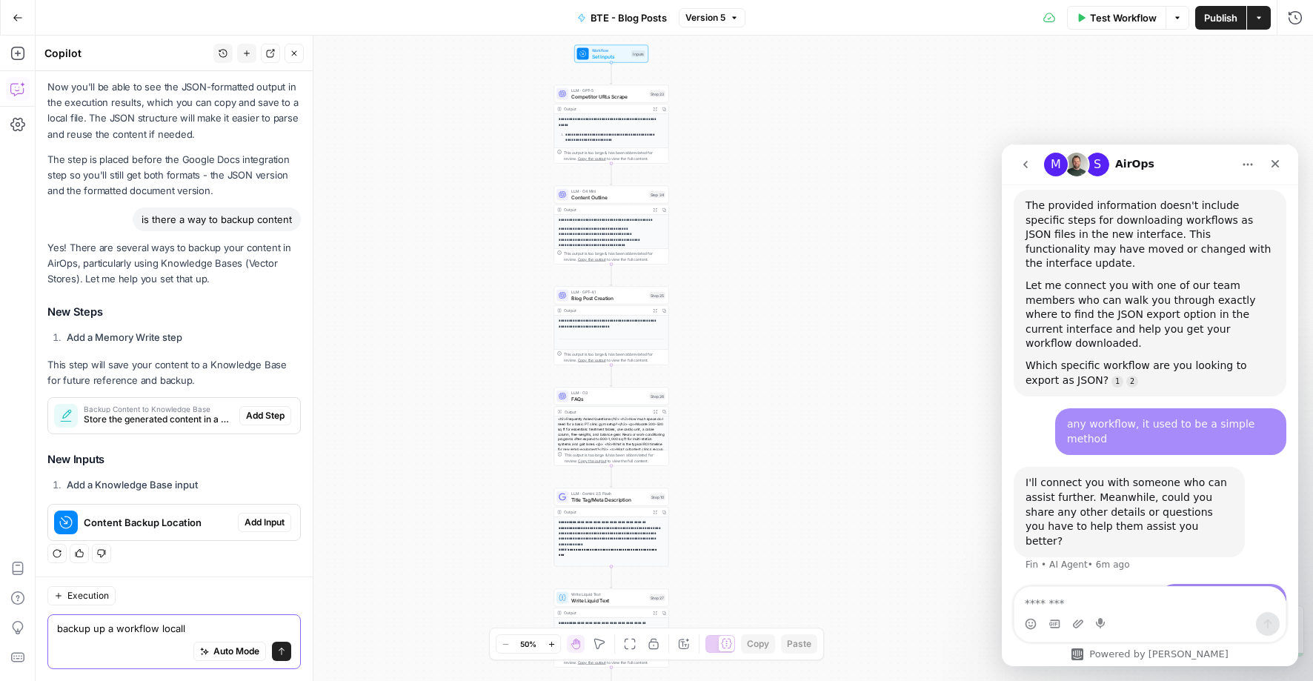
type textarea "backup up a workflow locally"
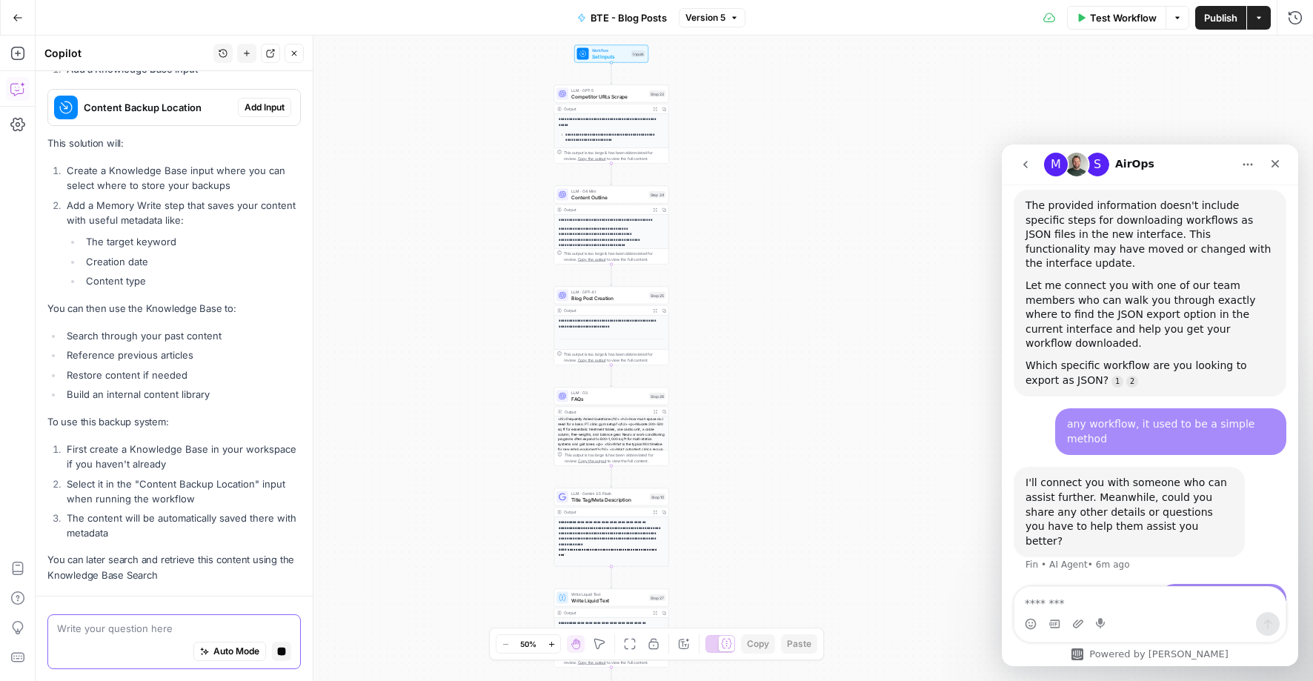
scroll to position [1378, 0]
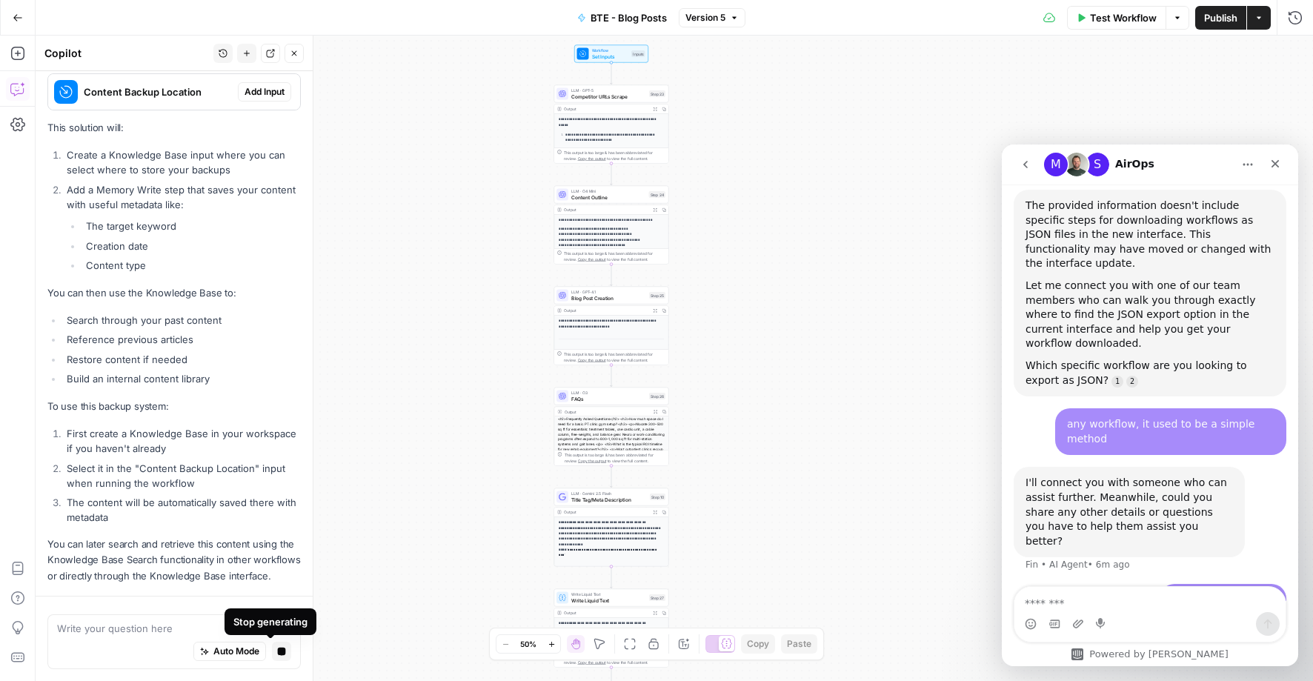
click at [276, 653] on button "Stop generating" at bounding box center [281, 651] width 19 height 19
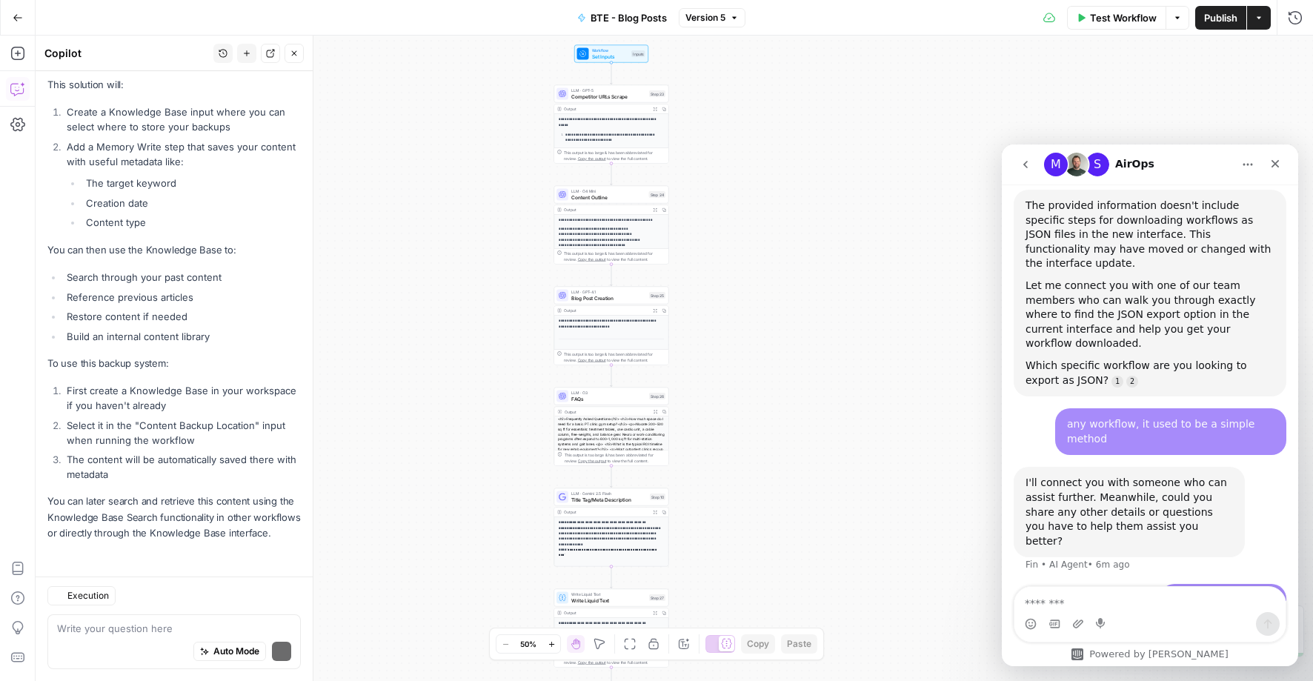
scroll to position [1437, 0]
click at [189, 632] on textarea at bounding box center [174, 628] width 234 height 15
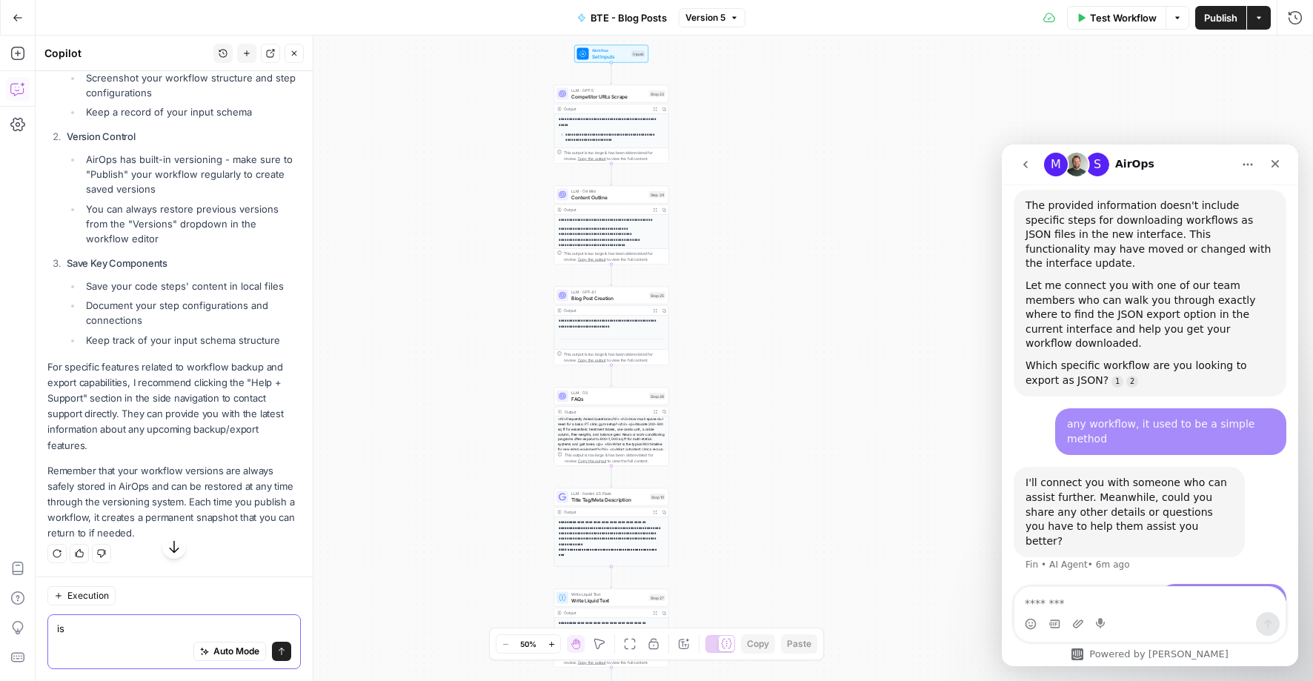
scroll to position [2034, 0]
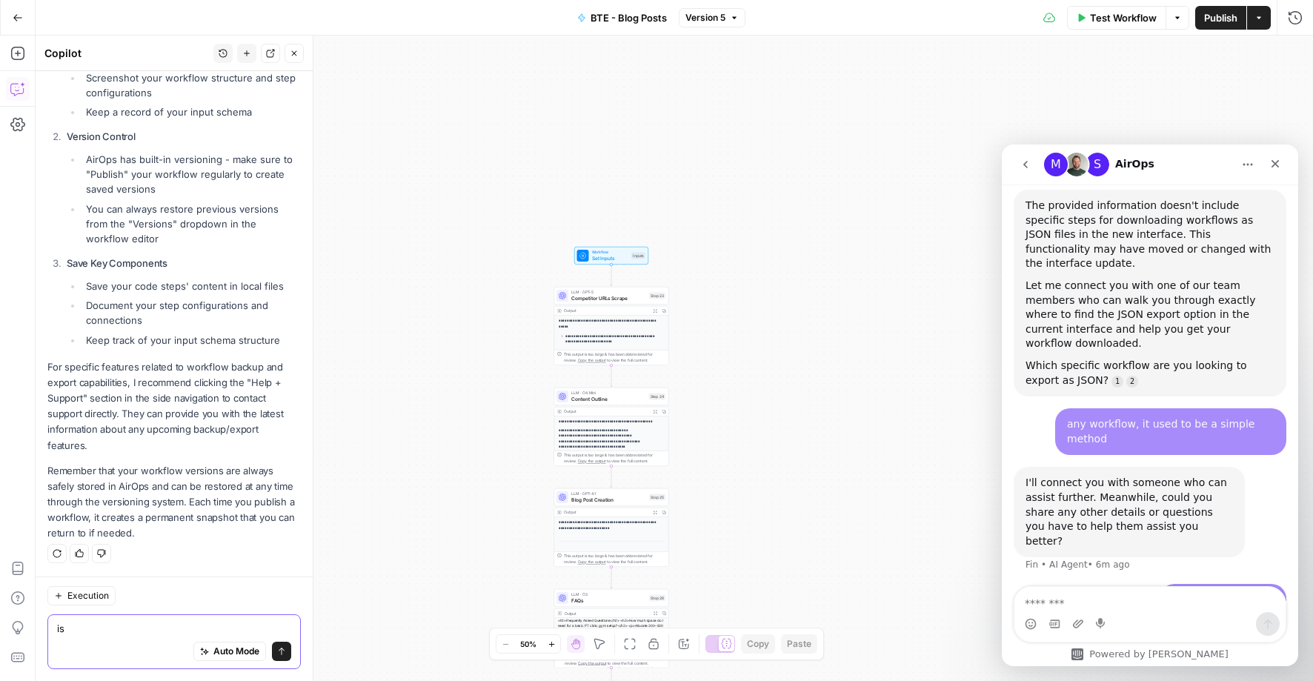
type textarea "is"
